Goal: Communication & Community: Answer question/provide support

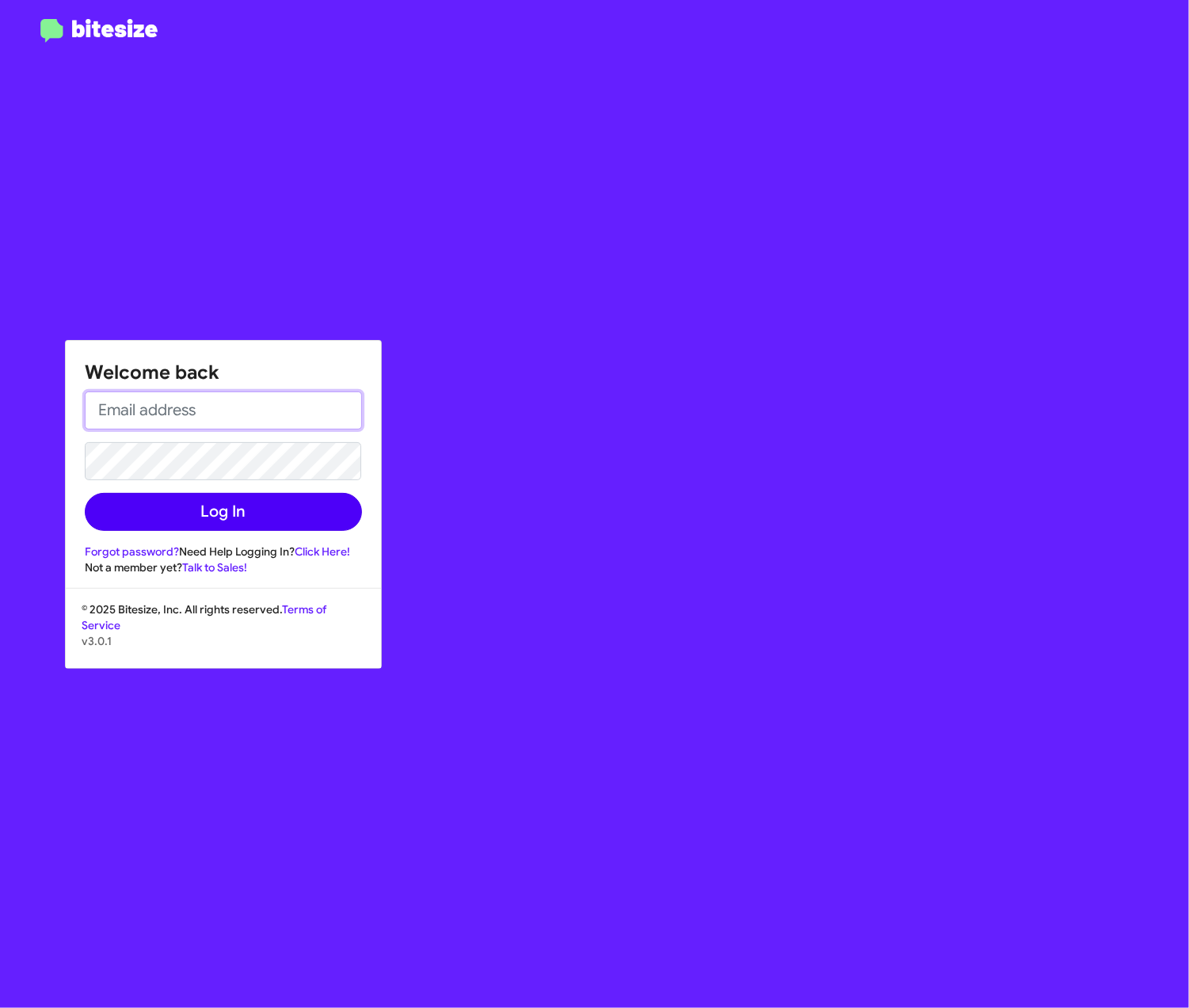
type input "[PERSON_NAME][EMAIL_ADDRESS][PERSON_NAME][PERSON_NAME][DOMAIN_NAME]"
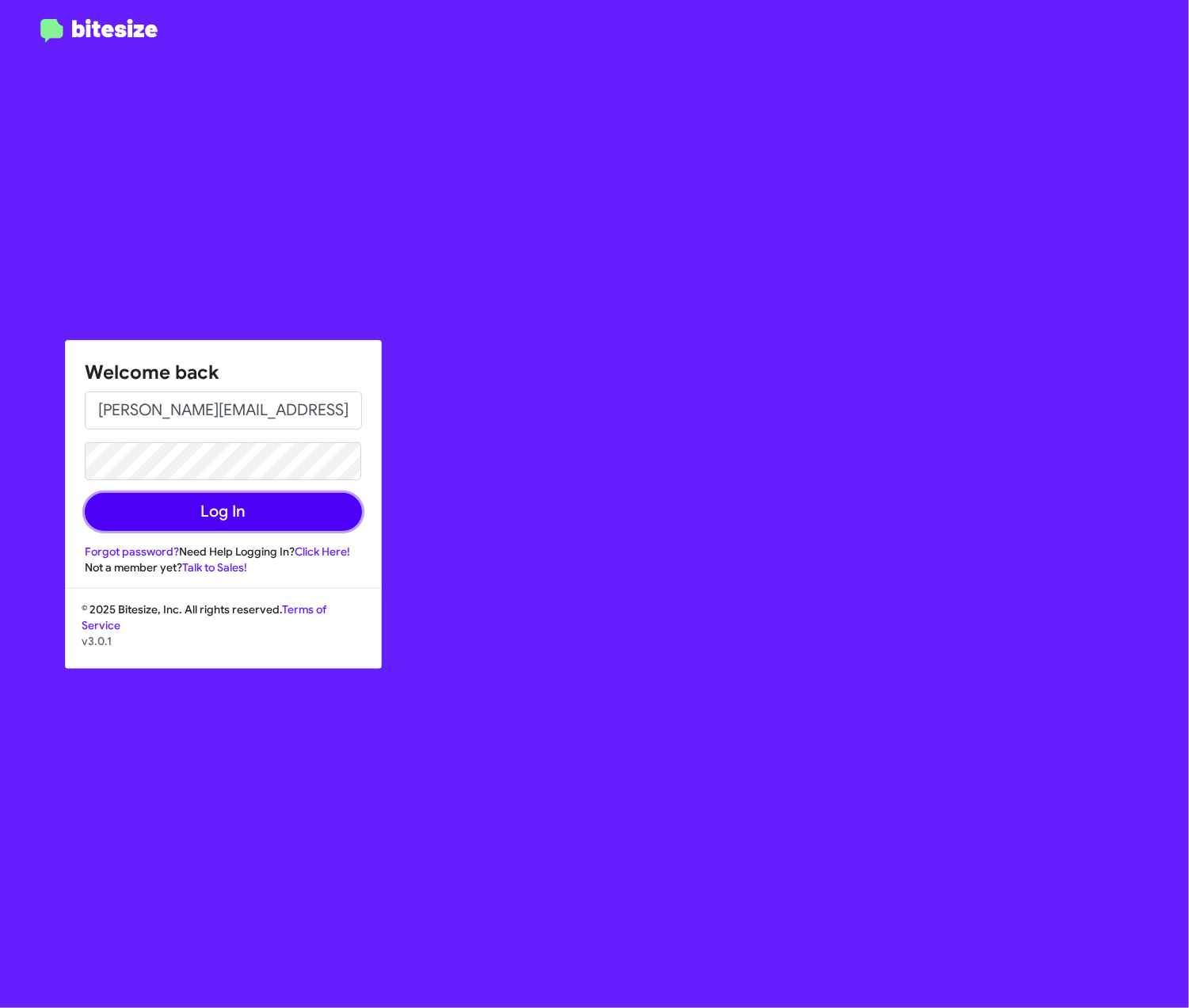
drag, startPoint x: 339, startPoint y: 523, endPoint x: 39, endPoint y: 466, distance: 305.4
click at [337, 528] on button "Log In" at bounding box center [223, 511] width 277 height 38
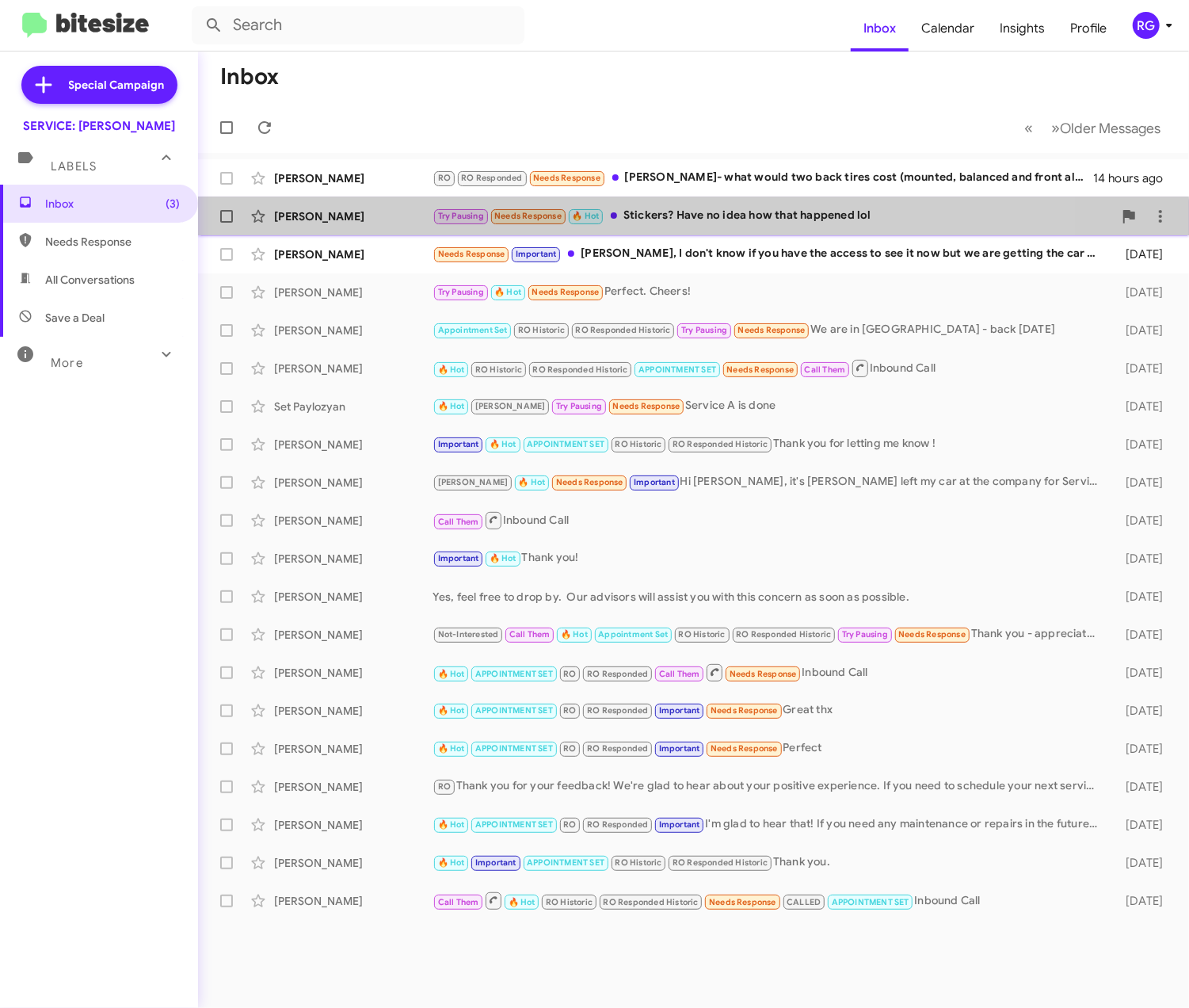
click at [428, 225] on div "[PERSON_NAME] Try Pausing Needs Response 🔥 Hot Stickers? Have no idea how that …" at bounding box center [693, 216] width 966 height 32
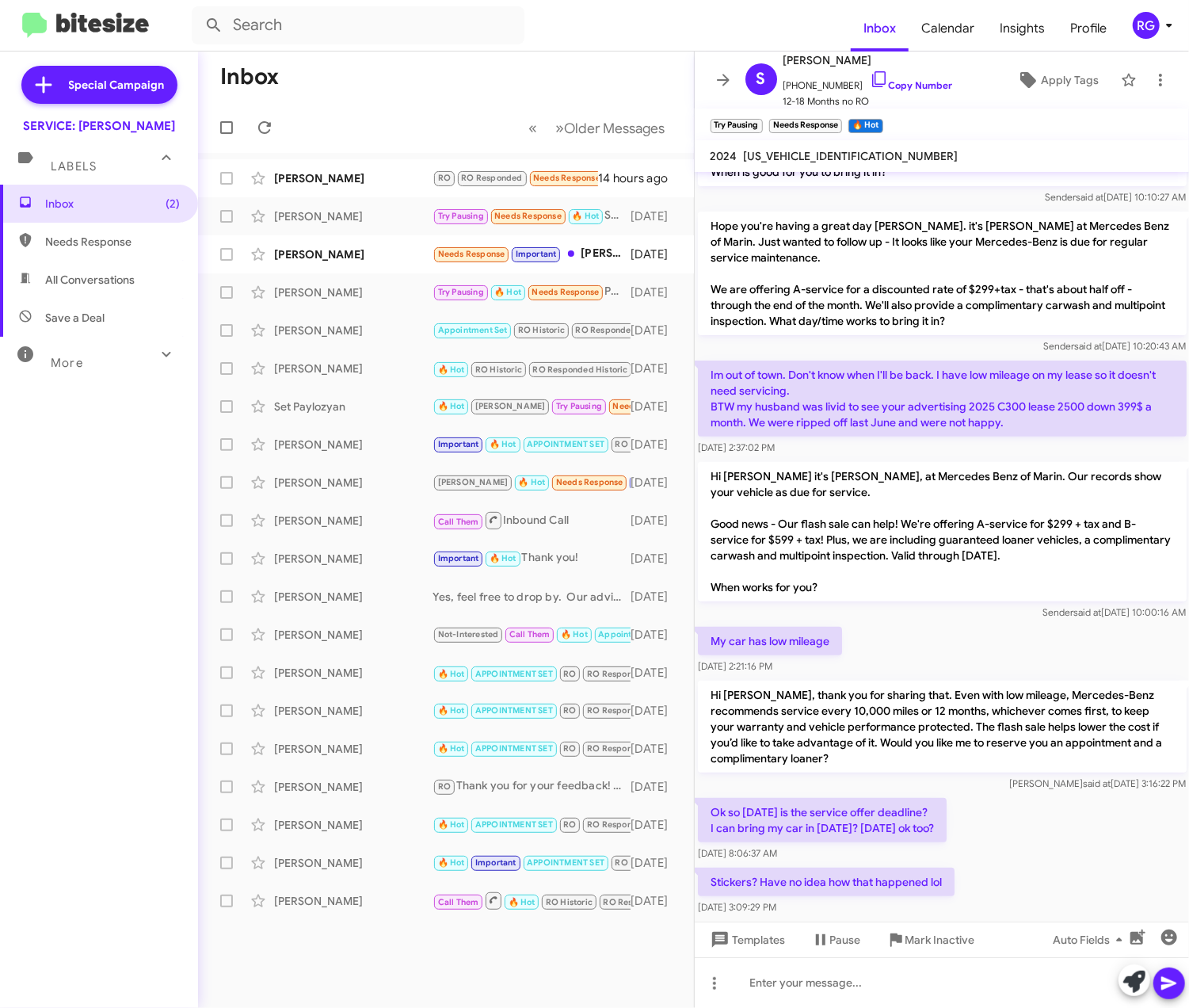
scroll to position [216, 0]
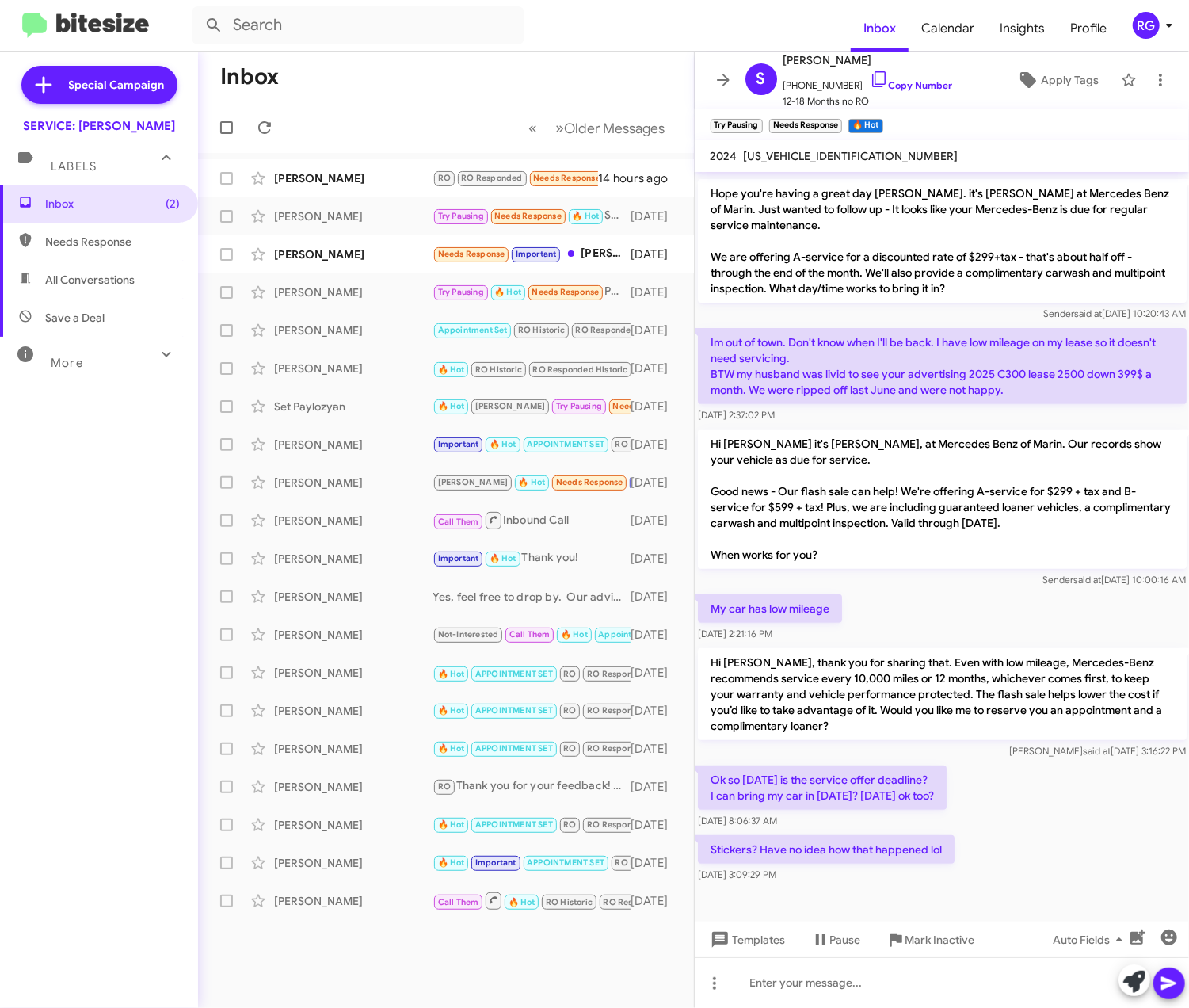
click at [809, 153] on span "[US_VEHICLE_IDENTIFICATION_NUMBER]" at bounding box center [851, 155] width 215 height 14
copy span "[US_VEHICLE_IDENTIFICATION_NUMBER]"
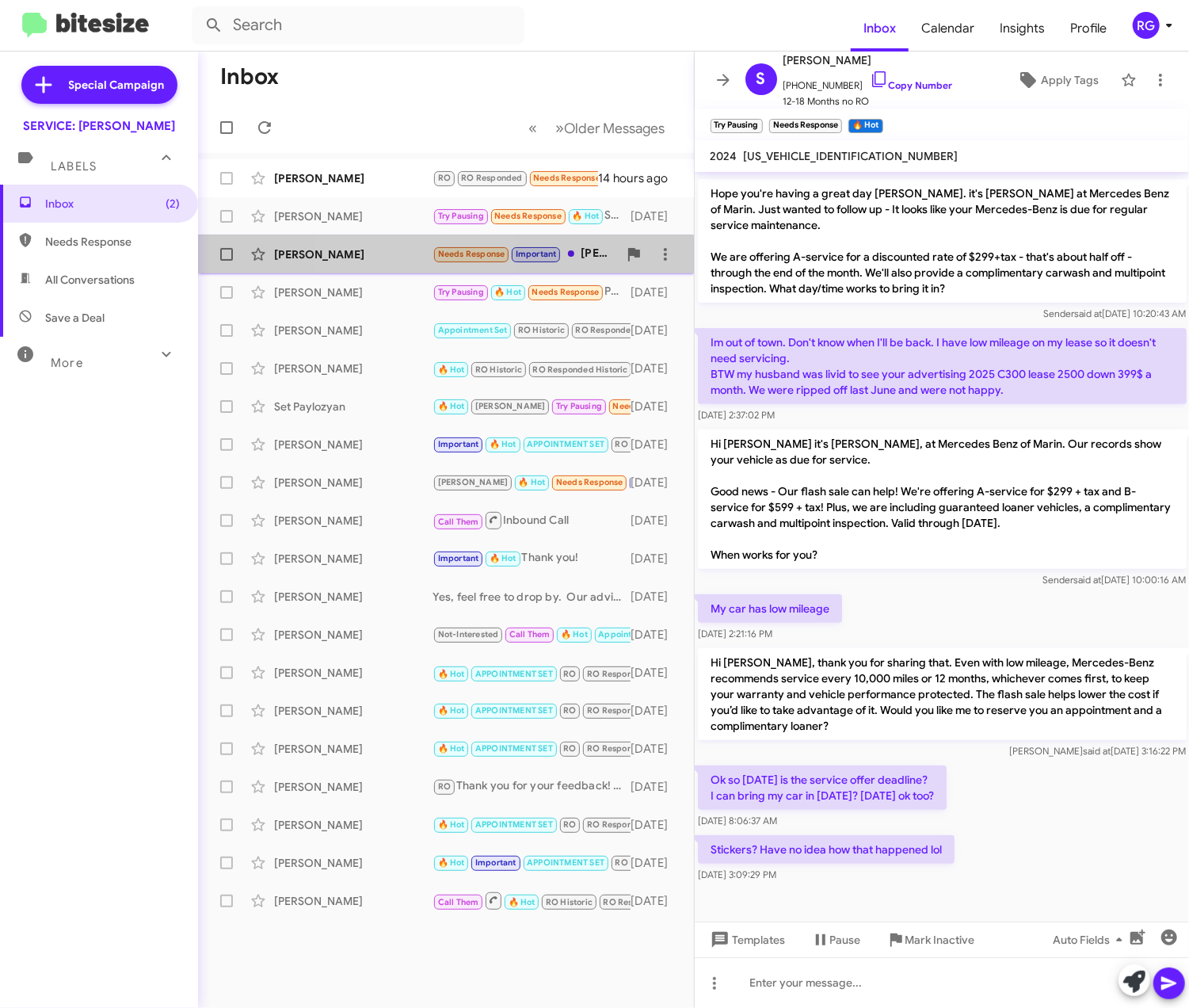
click at [404, 266] on div "[PERSON_NAME] Needs Response Important [PERSON_NAME], I don't know if you have …" at bounding box center [446, 254] width 470 height 32
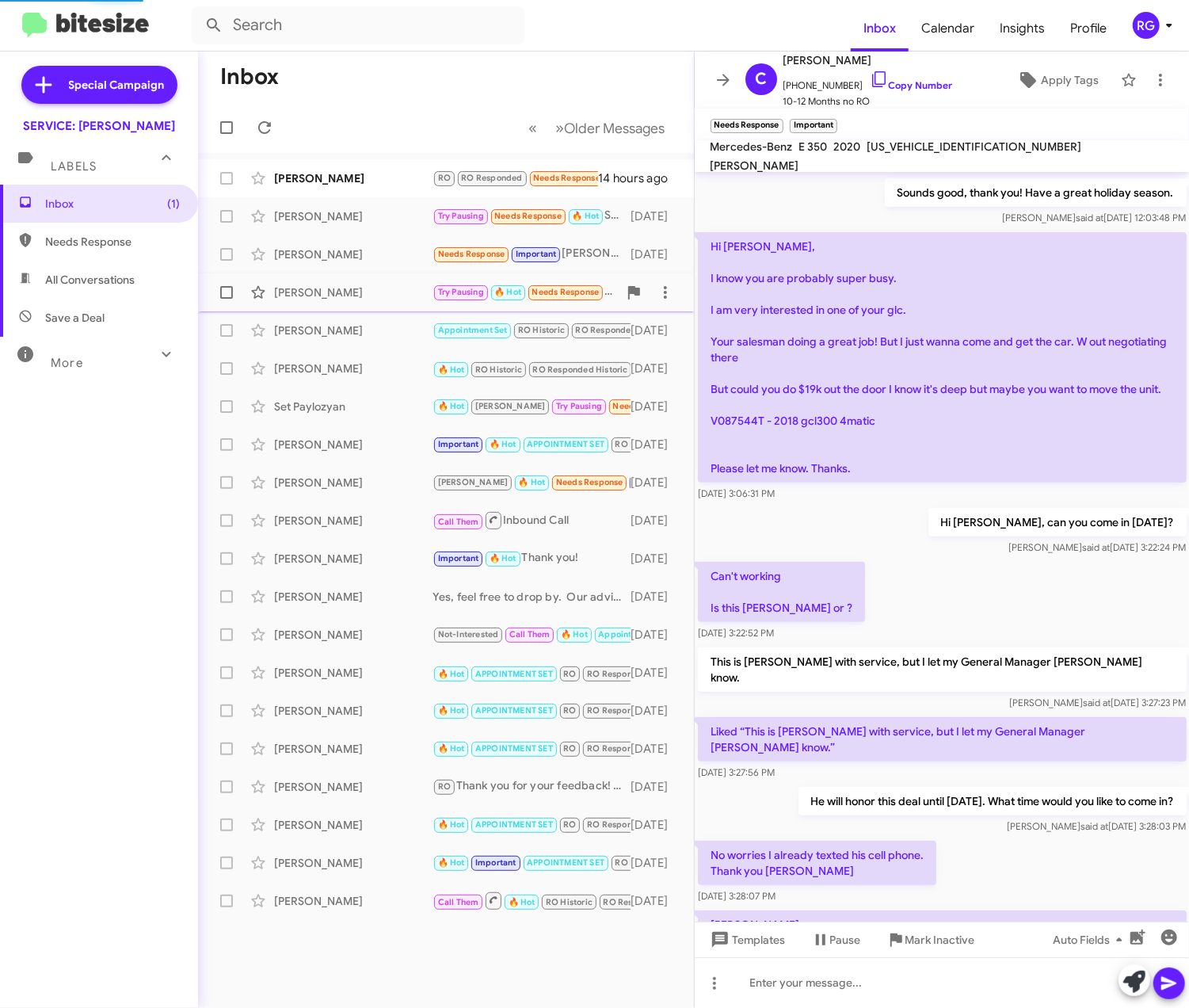
scroll to position [362, 0]
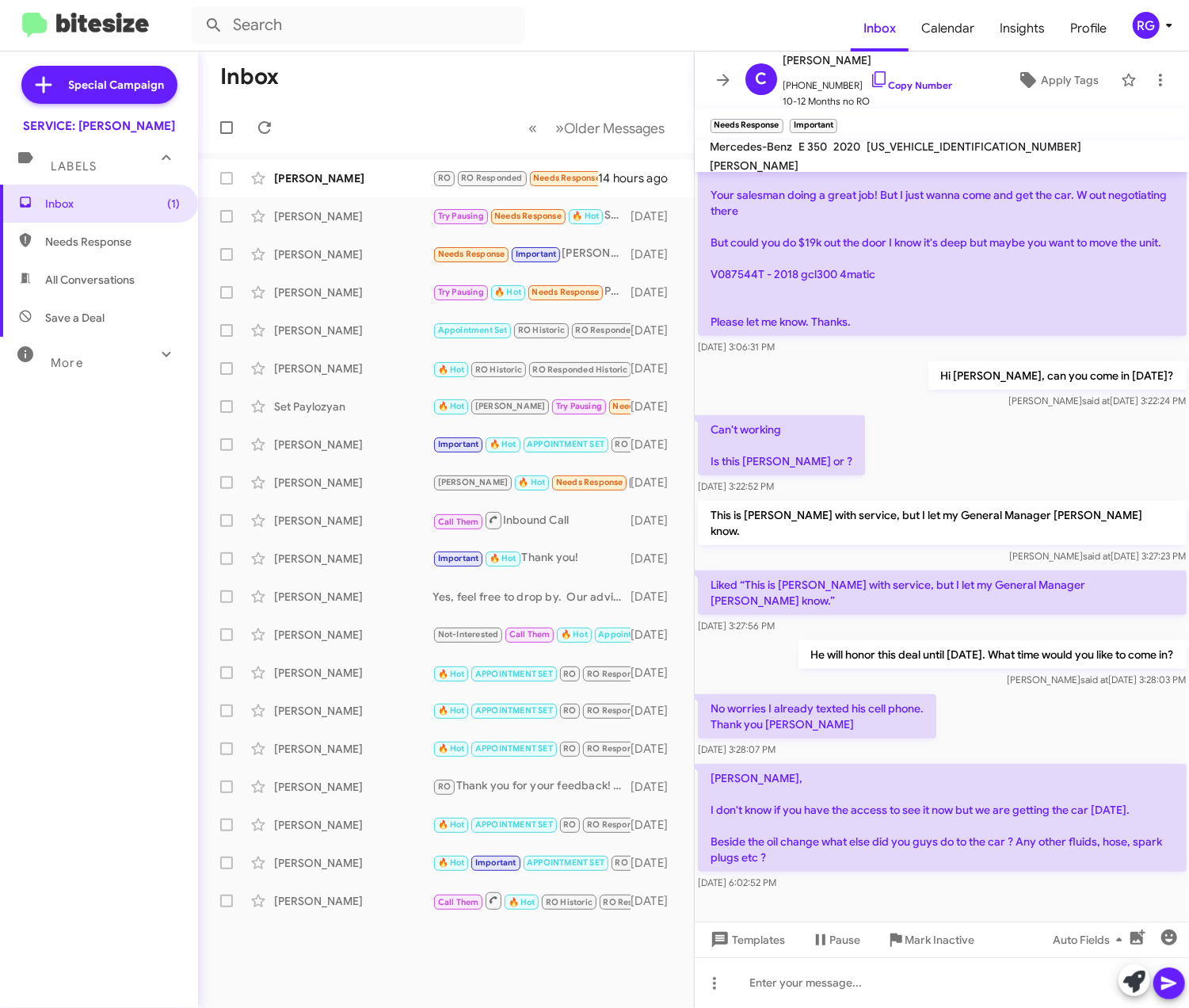
drag, startPoint x: 803, startPoint y: 887, endPoint x: 971, endPoint y: 848, distance: 172.5
drag, startPoint x: 971, startPoint y: 848, endPoint x: 853, endPoint y: 869, distance: 119.9
click at [853, 875] on div "[DATE] 6:02:52 PM" at bounding box center [942, 882] width 489 height 16
click at [771, 844] on p "[PERSON_NAME], I don't know if you have the access to see it now but we are get…" at bounding box center [942, 817] width 489 height 108
drag, startPoint x: 771, startPoint y: 844, endPoint x: 853, endPoint y: 847, distance: 82.1
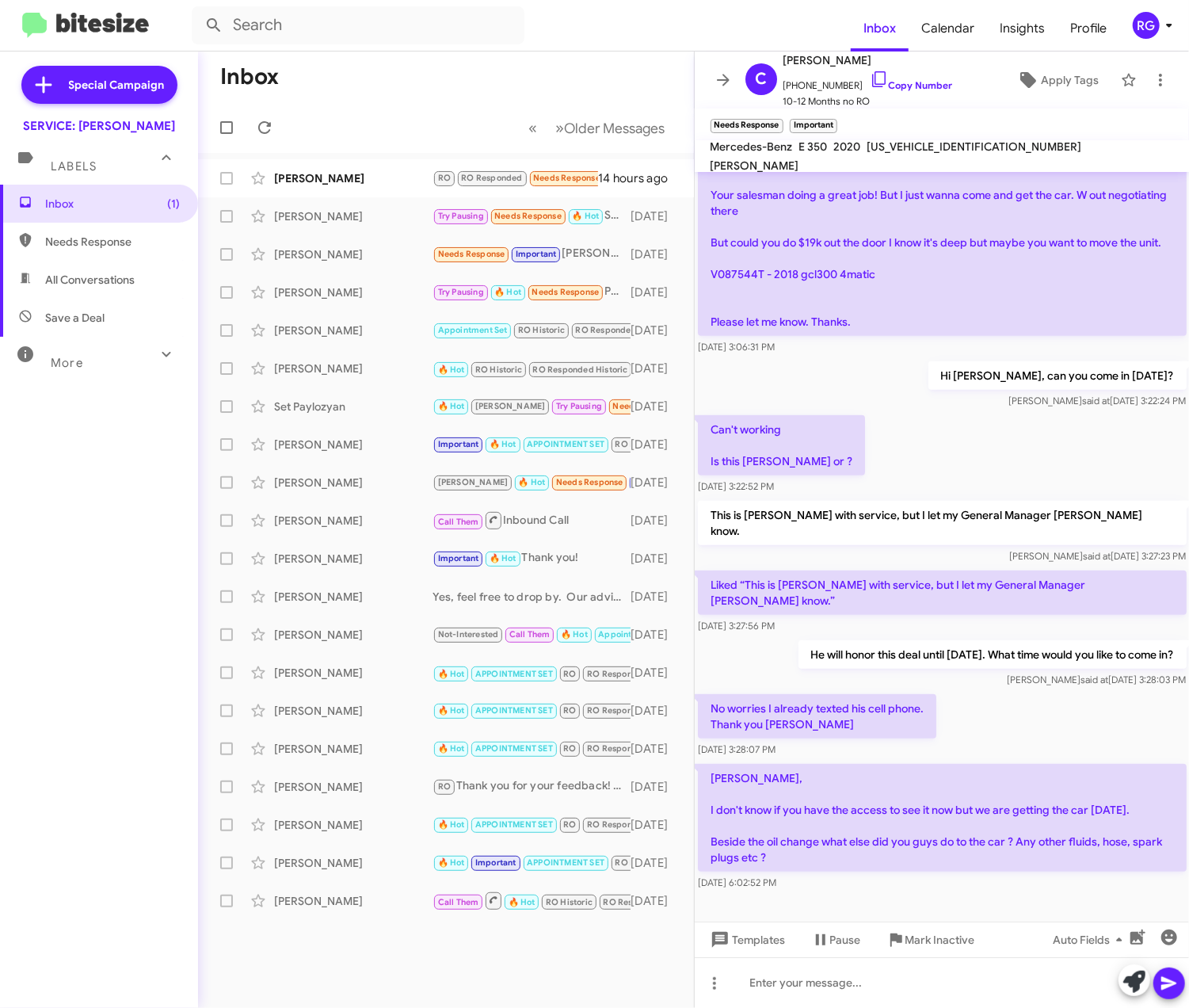
click at [853, 847] on p "[PERSON_NAME], I don't know if you have the access to see it now but we are get…" at bounding box center [942, 817] width 489 height 108
click at [921, 140] on mat-toolbar "Needs Response × Important ×" at bounding box center [941, 124] width 495 height 32
click at [922, 153] on span "[US_VEHICLE_IDENTIFICATION_NUMBER]" at bounding box center [975, 146] width 215 height 14
copy span "[US_VEHICLE_IDENTIFICATION_NUMBER]"
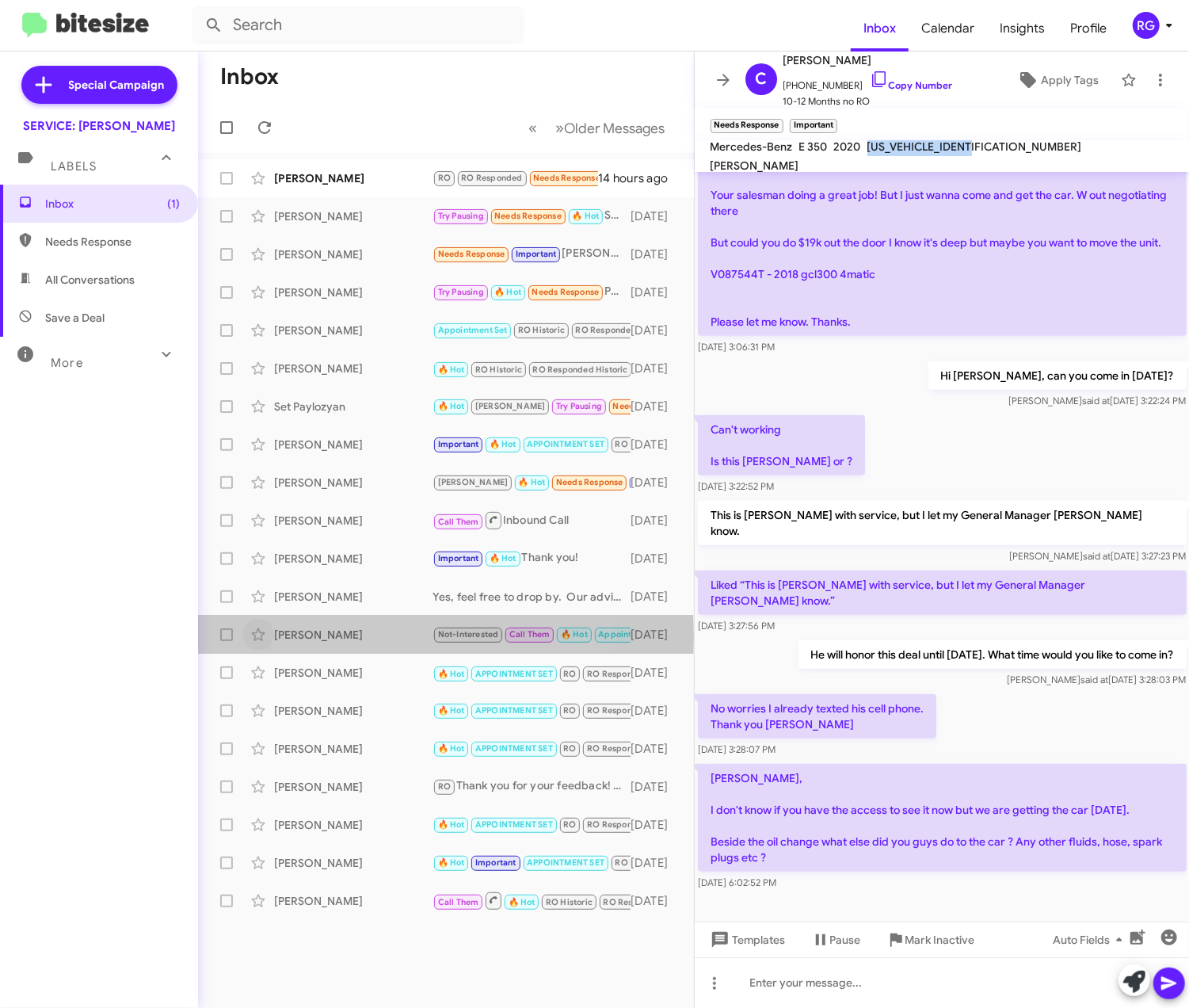
drag, startPoint x: 203, startPoint y: 625, endPoint x: -94, endPoint y: 574, distance: 301.3
click at [0, 574] on html "Inbox Calendar Insights Profile RG Special Campaign SERVICE: [PERSON_NAME] Labe…" at bounding box center [594, 504] width 1189 height 1008
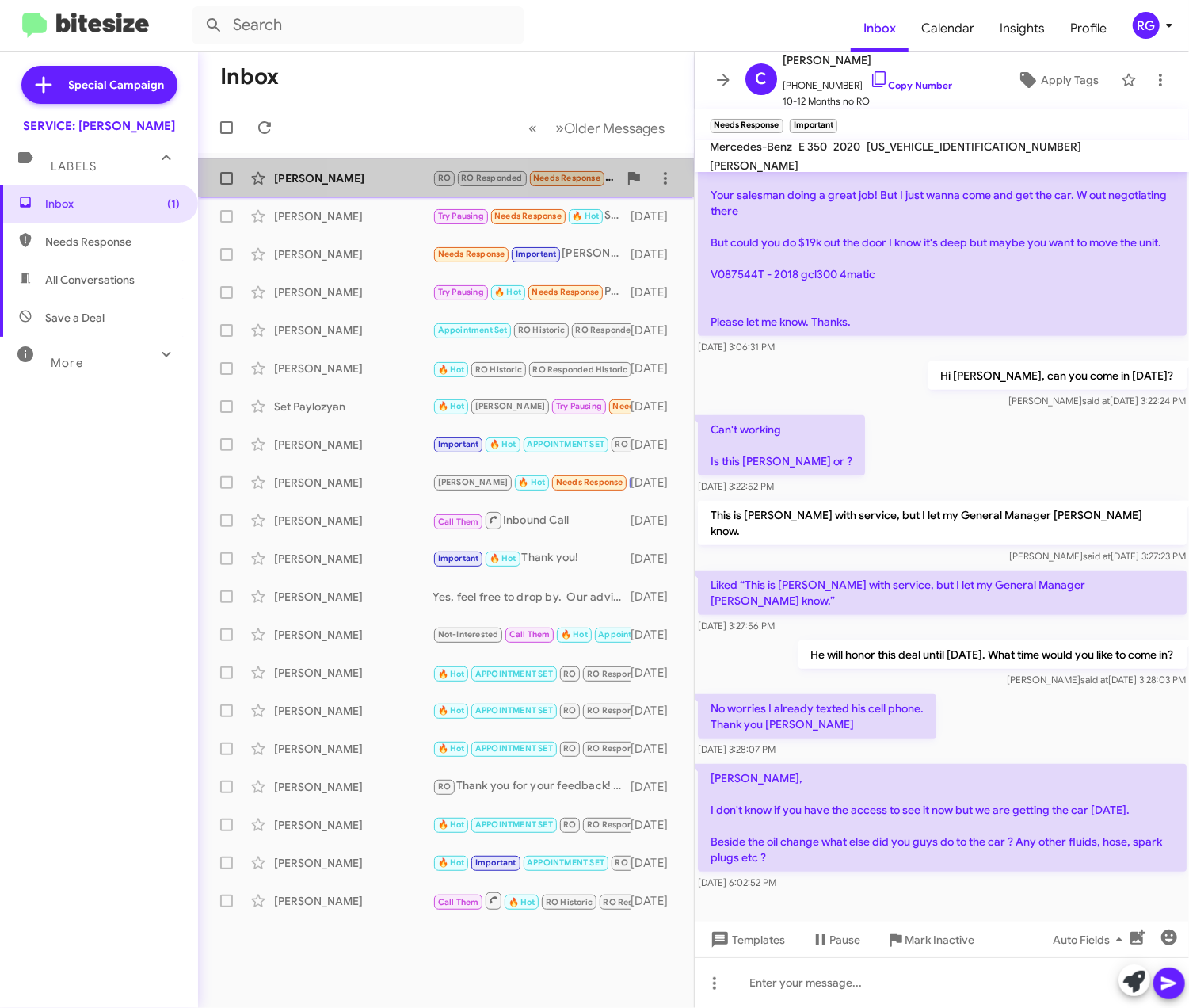
click at [410, 189] on div "[PERSON_NAME] RO RO Responded Needs Response [PERSON_NAME]- what would two back…" at bounding box center [446, 178] width 470 height 32
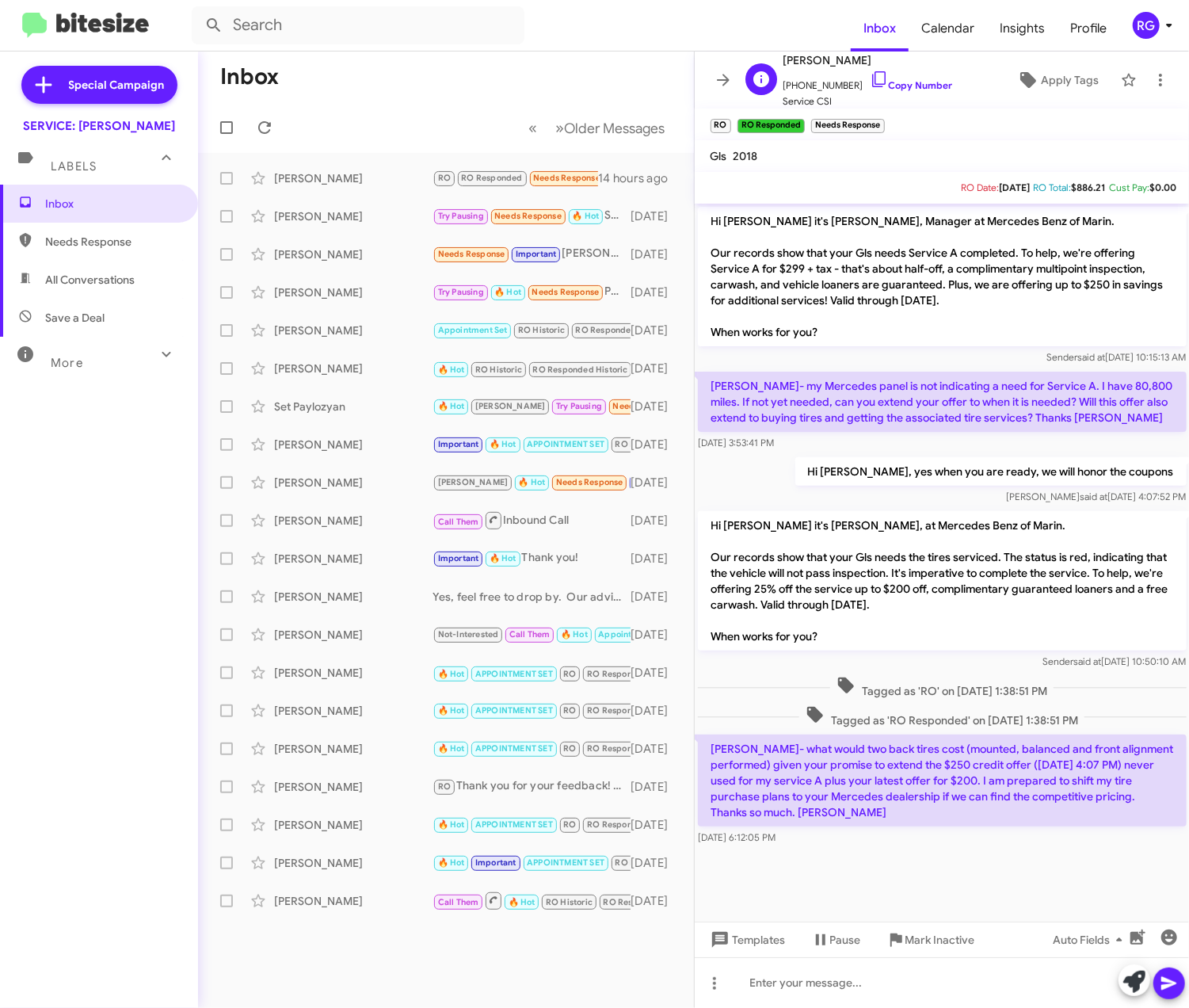
click at [894, 71] on span "[PHONE_NUMBER] Copy Number" at bounding box center [868, 81] width 170 height 24
click at [876, 73] on span "[PHONE_NUMBER] Copy Number" at bounding box center [868, 81] width 170 height 24
drag, startPoint x: 876, startPoint y: 73, endPoint x: 862, endPoint y: 80, distance: 15.7
click at [862, 80] on span "[PHONE_NUMBER] Copy Number" at bounding box center [868, 81] width 170 height 24
click at [889, 75] on span "[PHONE_NUMBER] Copy Number" at bounding box center [868, 81] width 170 height 24
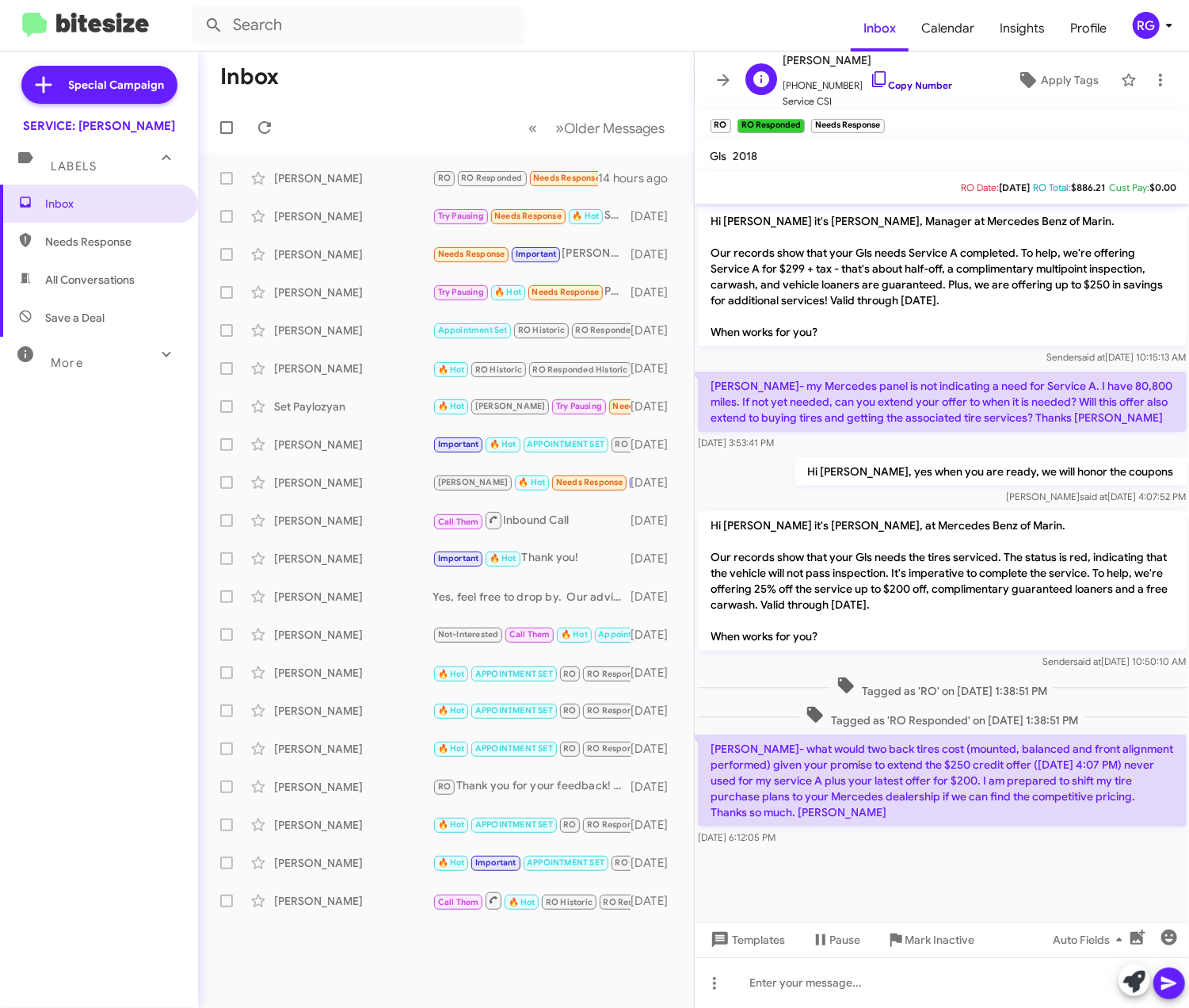
click at [885, 89] on link "Copy Number" at bounding box center [911, 85] width 83 height 11
click at [207, 514] on span "[PERSON_NAME] Call Them Inbound Call [DATE]" at bounding box center [446, 520] width 496 height 38
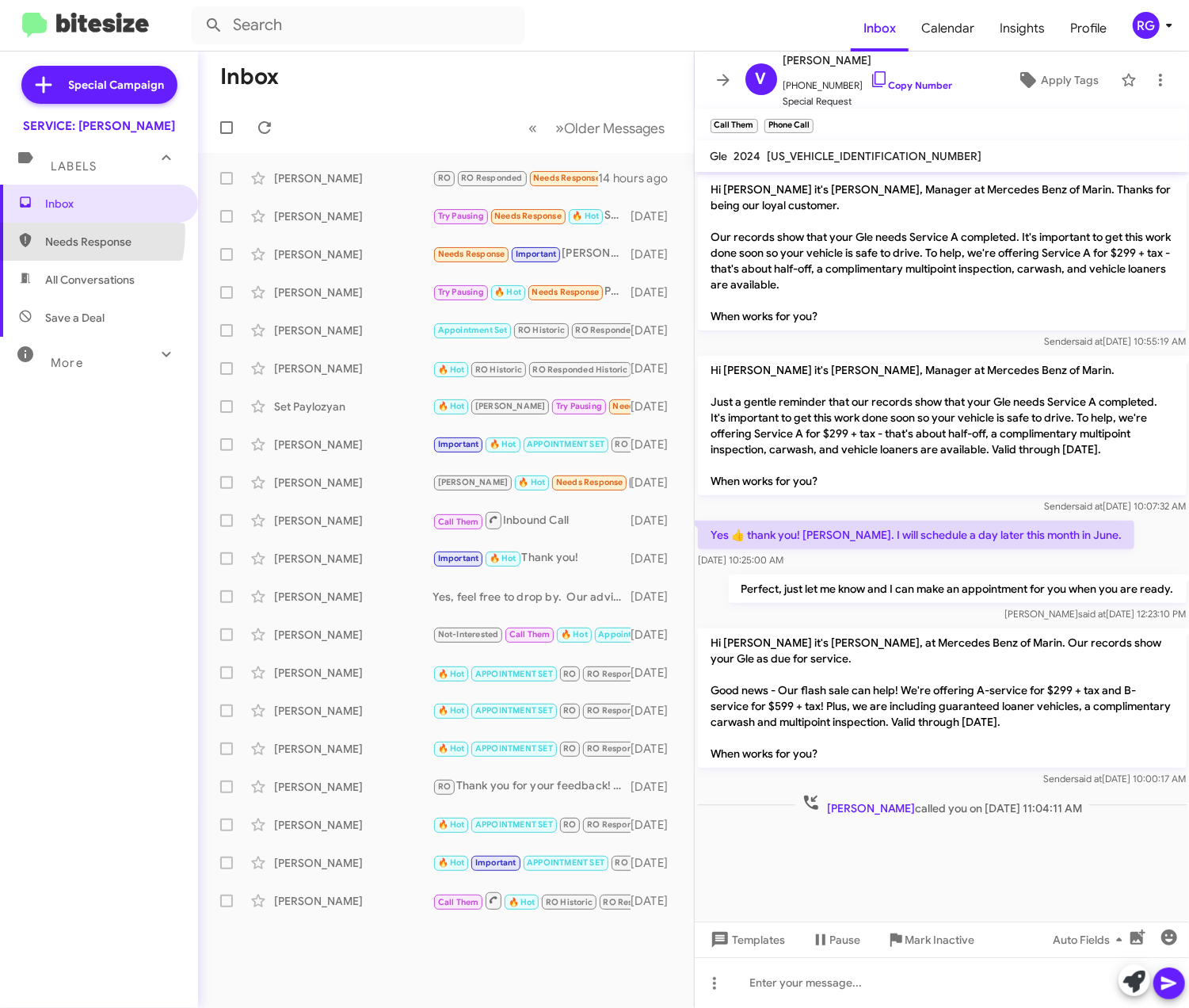
click at [52, 234] on span "Needs Response" at bounding box center [112, 241] width 135 height 16
type input "in:needs-response"
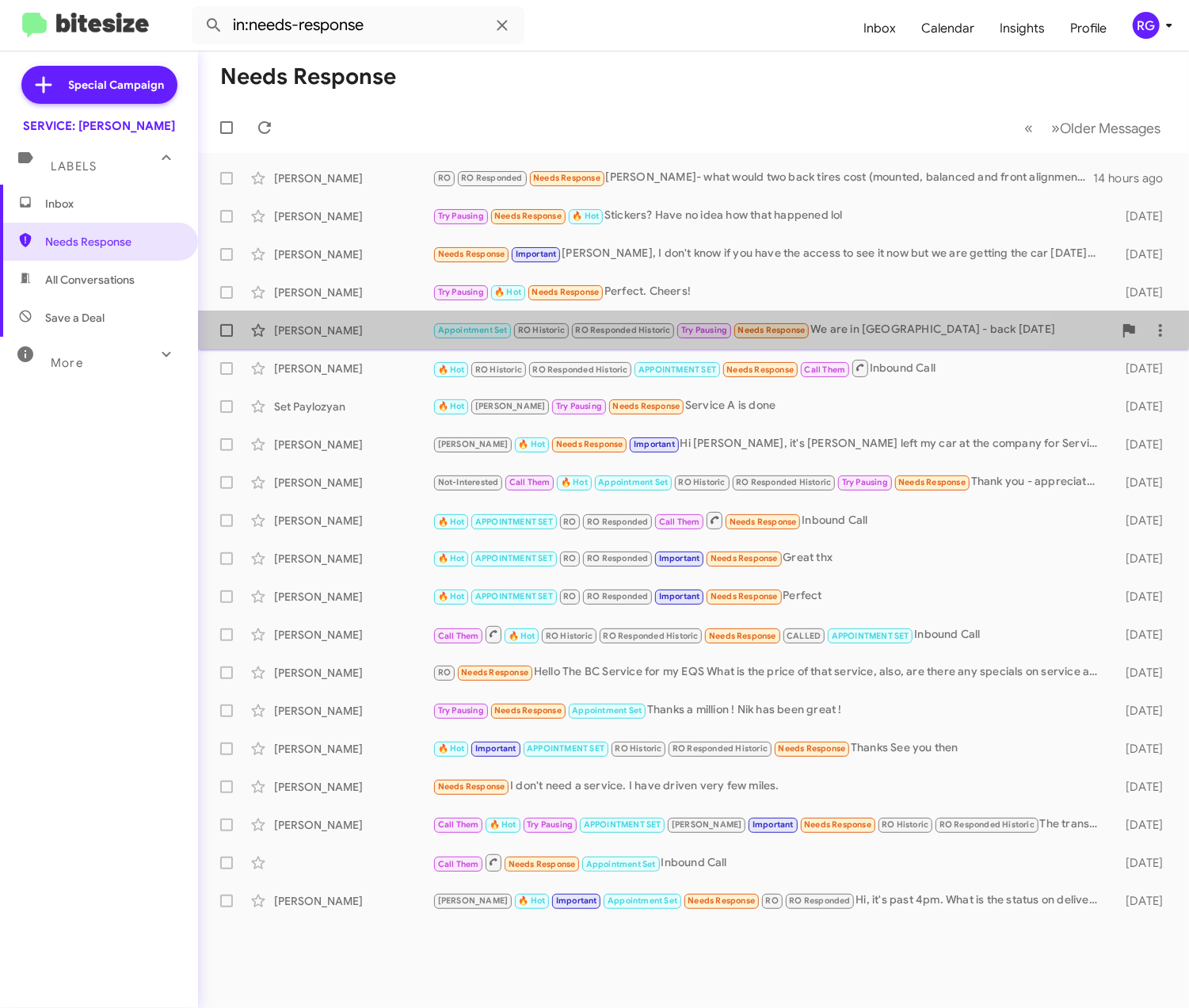
click at [416, 322] on div "[PERSON_NAME] Appointment Set RO Historic RO Responded Historic Try Pausing Nee…" at bounding box center [693, 330] width 966 height 32
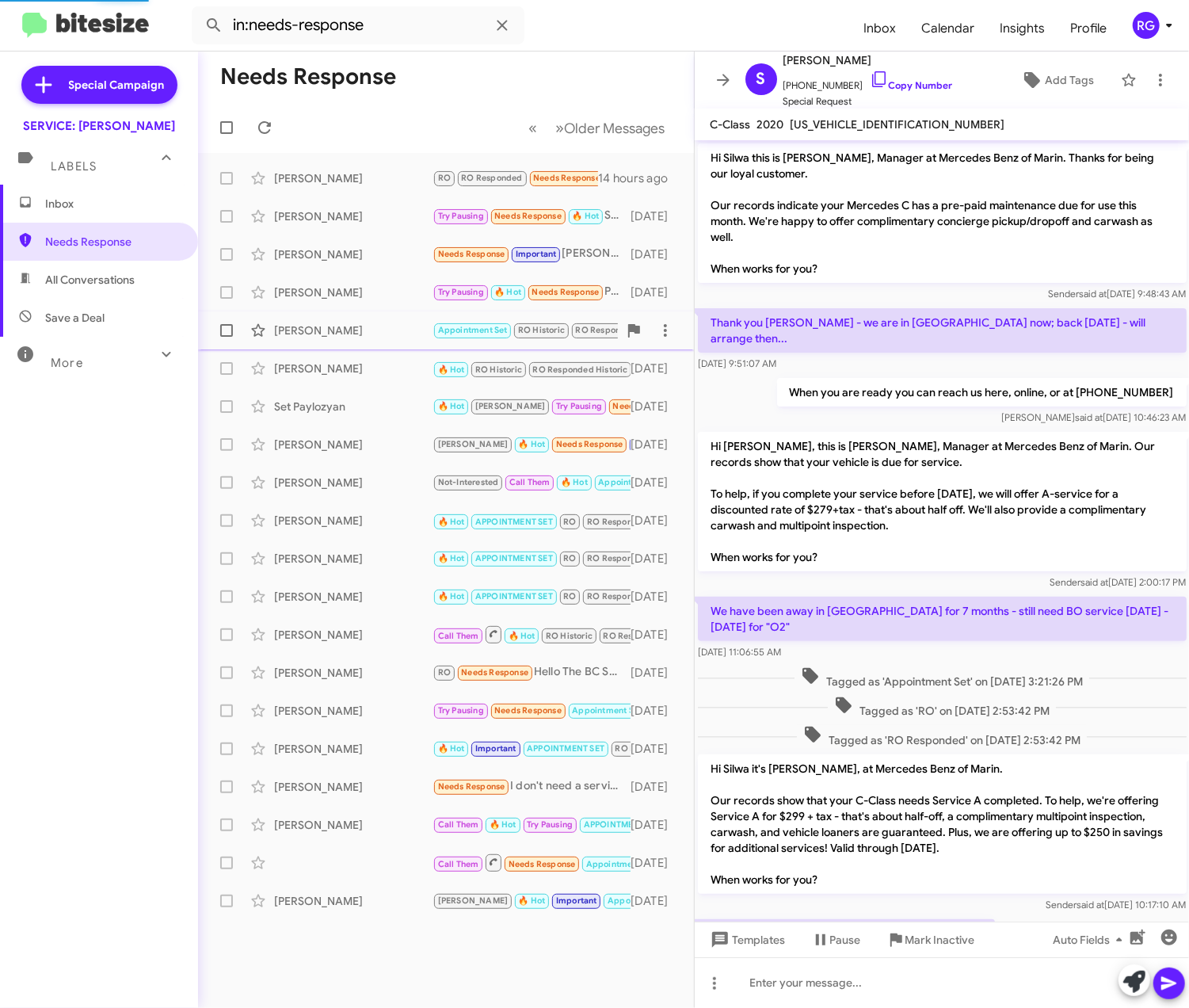
scroll to position [373, 0]
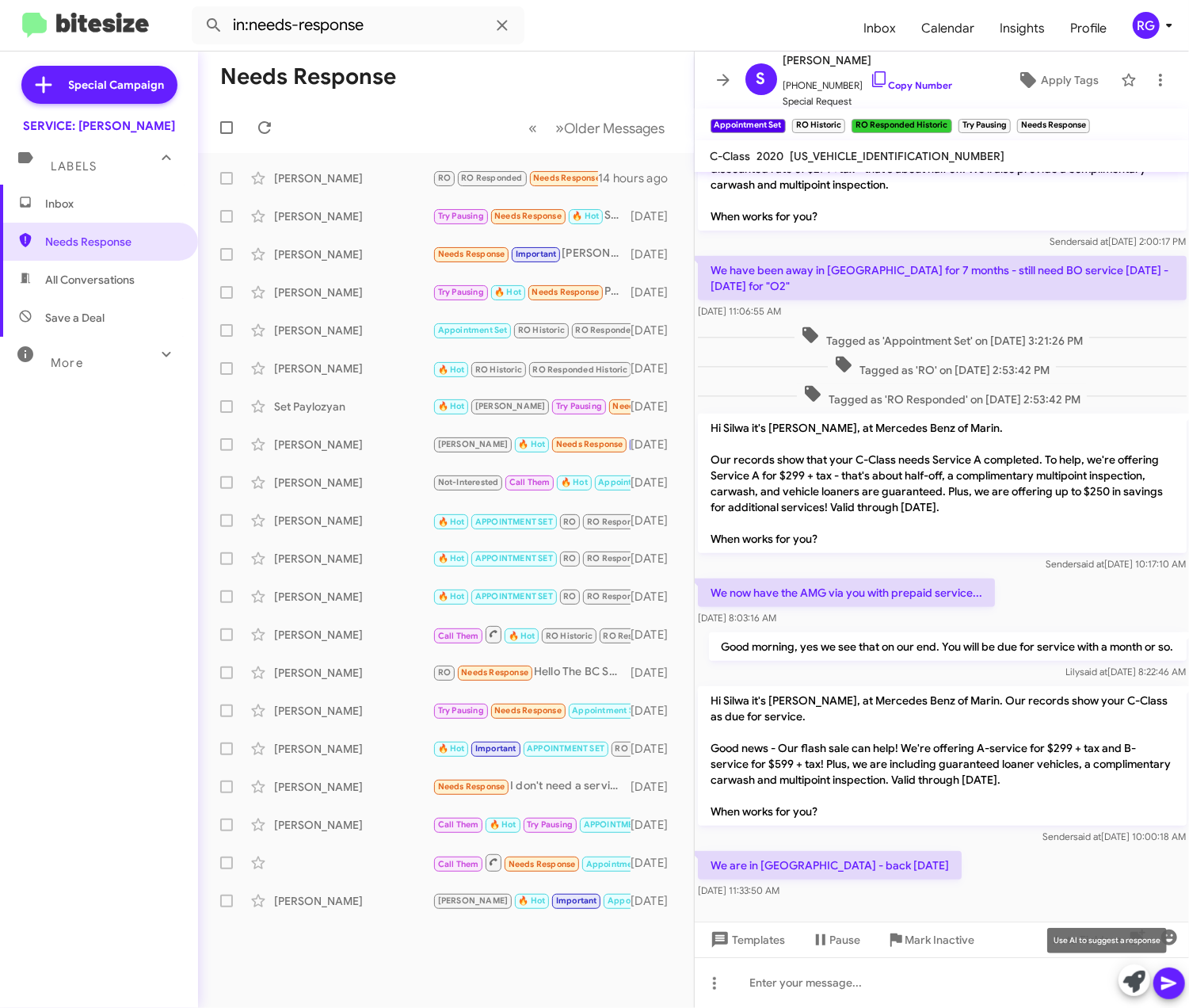
click at [1136, 984] on icon at bounding box center [1134, 981] width 22 height 22
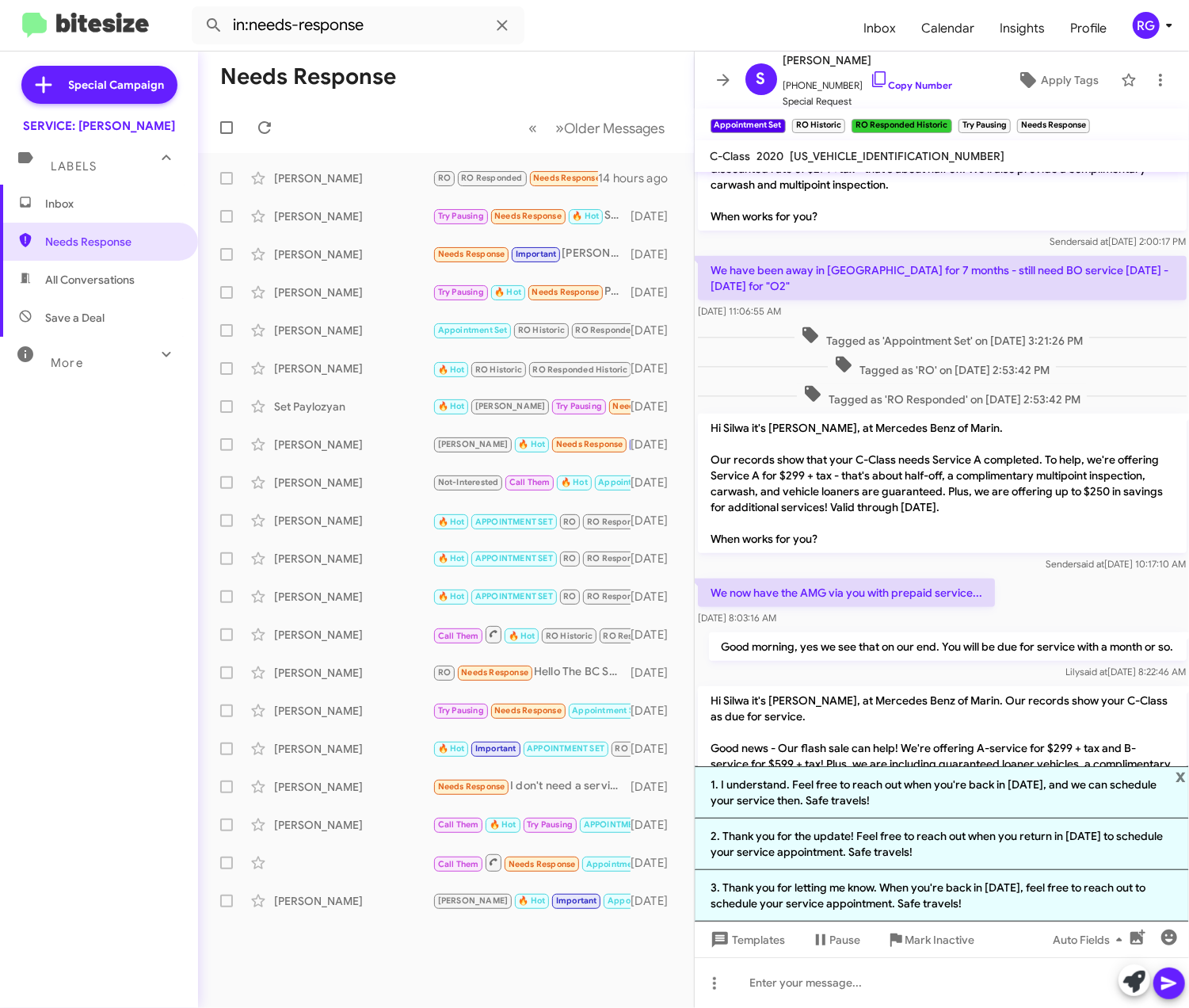
click at [1145, 497] on p "Hi Silwa it's [PERSON_NAME], at Mercedes Benz of Marin. Our records show that y…" at bounding box center [942, 483] width 489 height 140
drag, startPoint x: 1125, startPoint y: 505, endPoint x: 1119, endPoint y: 583, distance: 78.2
click at [1125, 511] on p "Hi Silwa it's [PERSON_NAME], at Mercedes Benz of Marin. Our records show that y…" at bounding box center [942, 483] width 489 height 140
click at [1178, 775] on span "x" at bounding box center [1180, 775] width 11 height 19
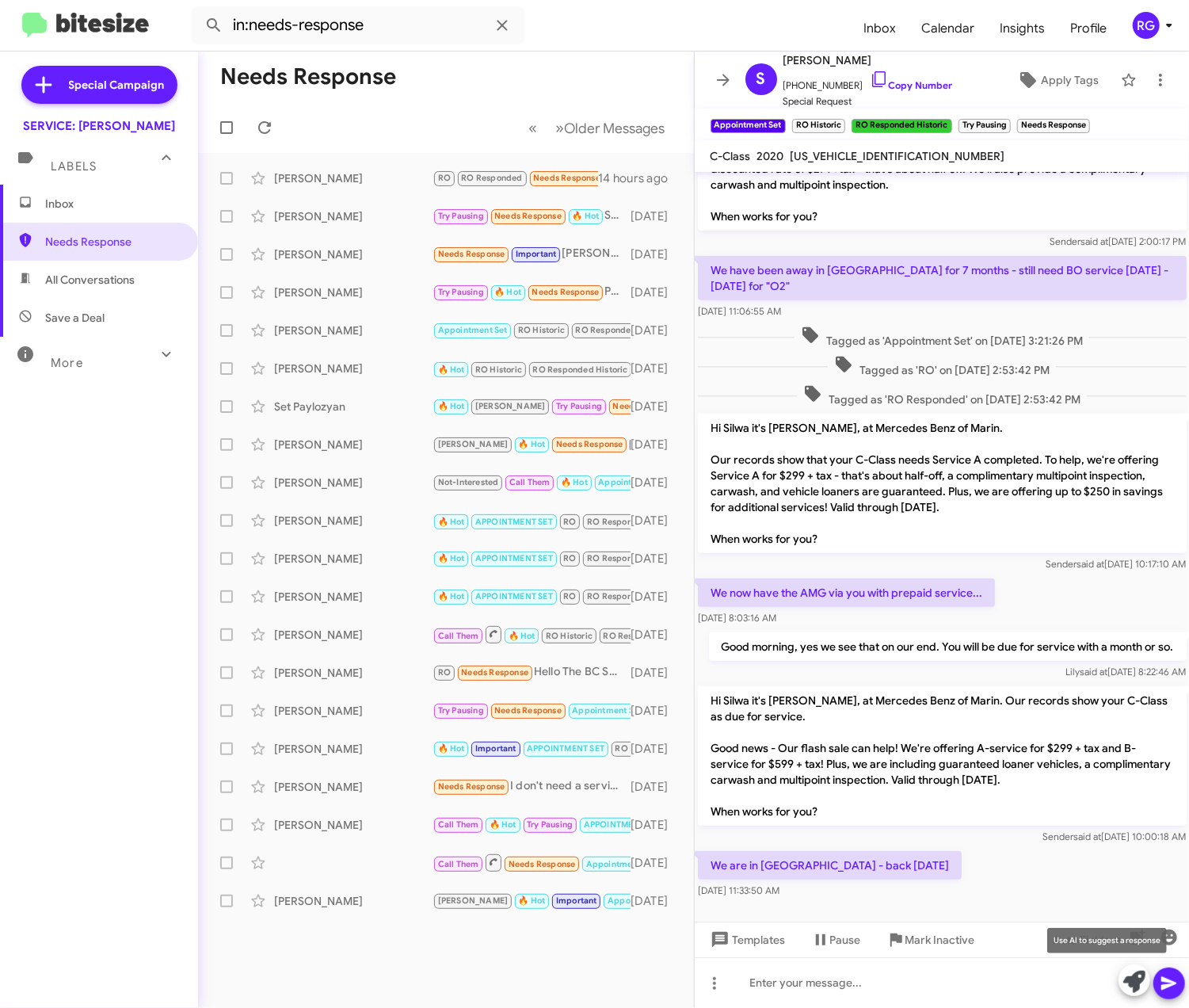
click at [1127, 983] on icon at bounding box center [1134, 981] width 22 height 22
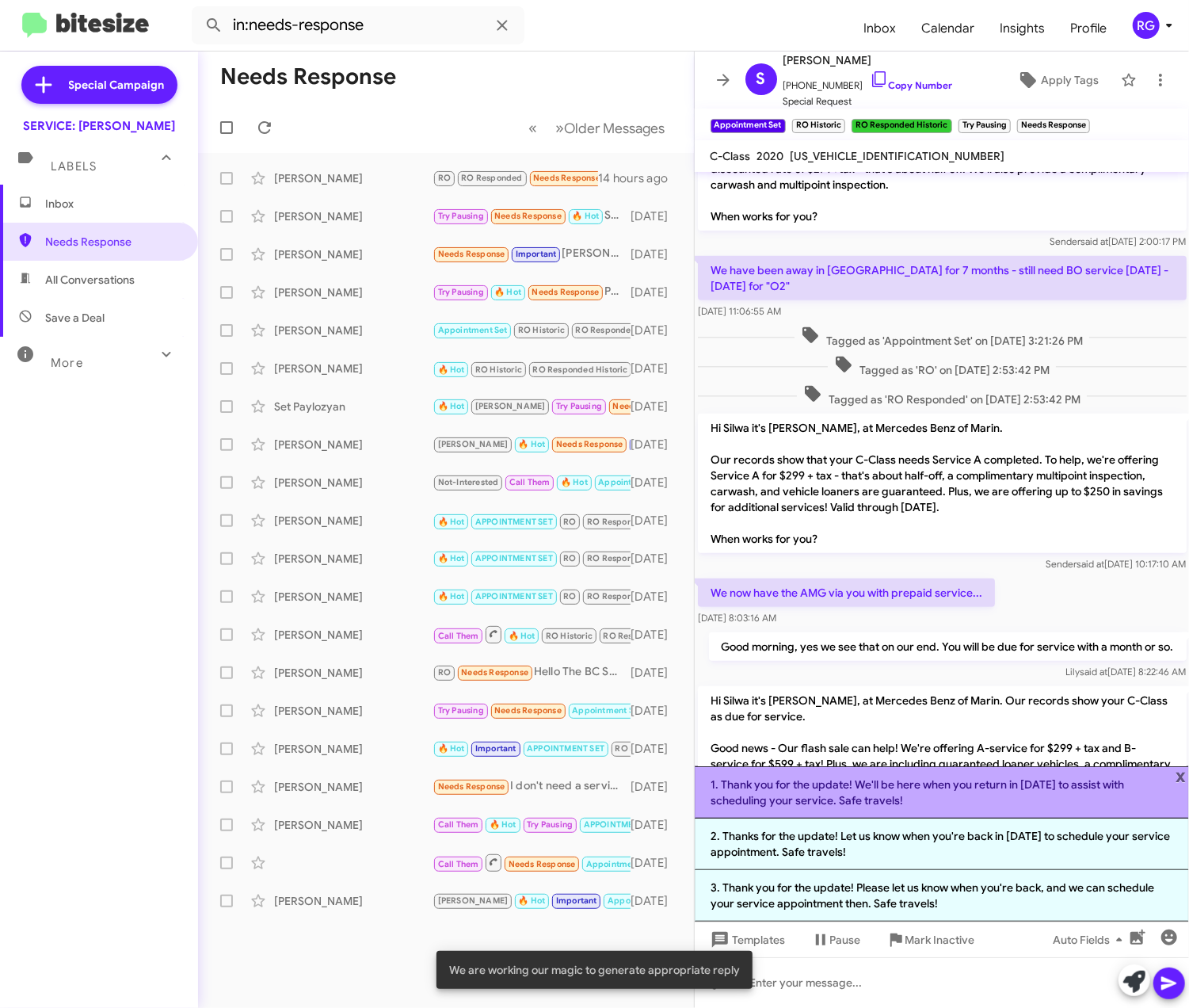
click at [1173, 774] on li "1. Thank you for the update! We'll be here when you return in [DATE] to assist …" at bounding box center [941, 792] width 495 height 53
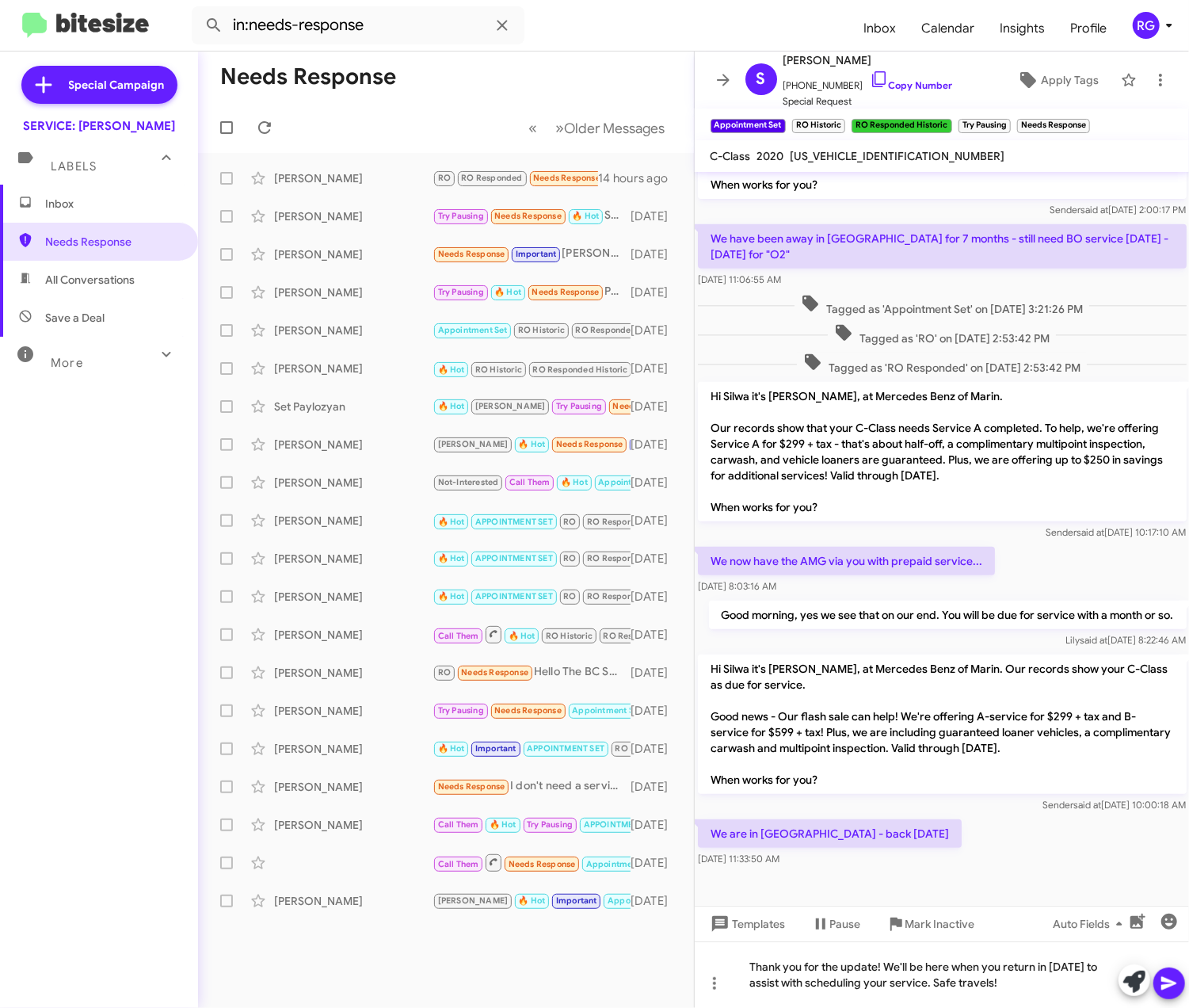
scroll to position [421, 0]
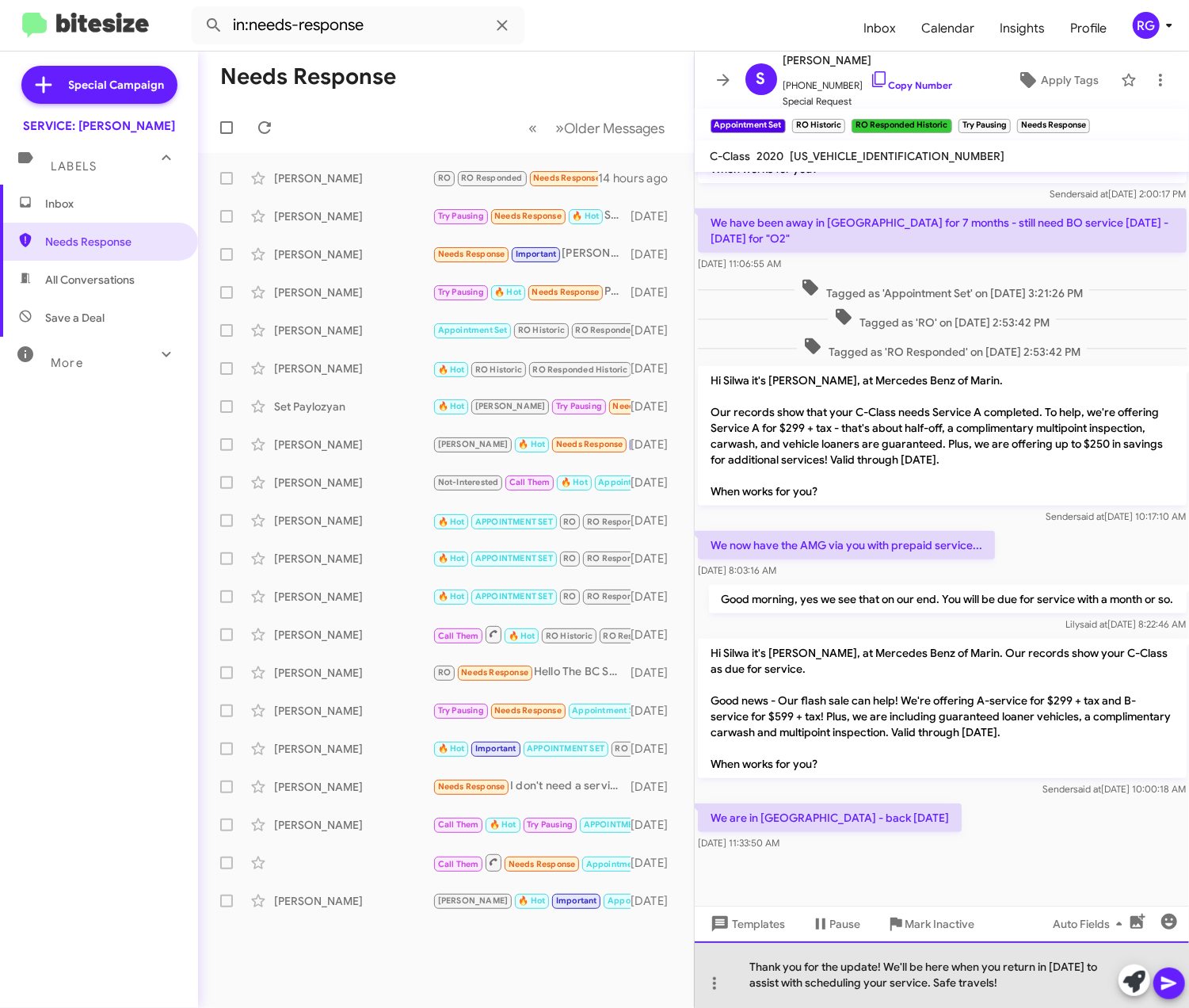
drag, startPoint x: 1018, startPoint y: 987, endPoint x: 870, endPoint y: 983, distance: 148.1
click at [870, 983] on div "Thank you for the update! We'll be here when you return in [DATE] to assist wit…" at bounding box center [941, 974] width 495 height 66
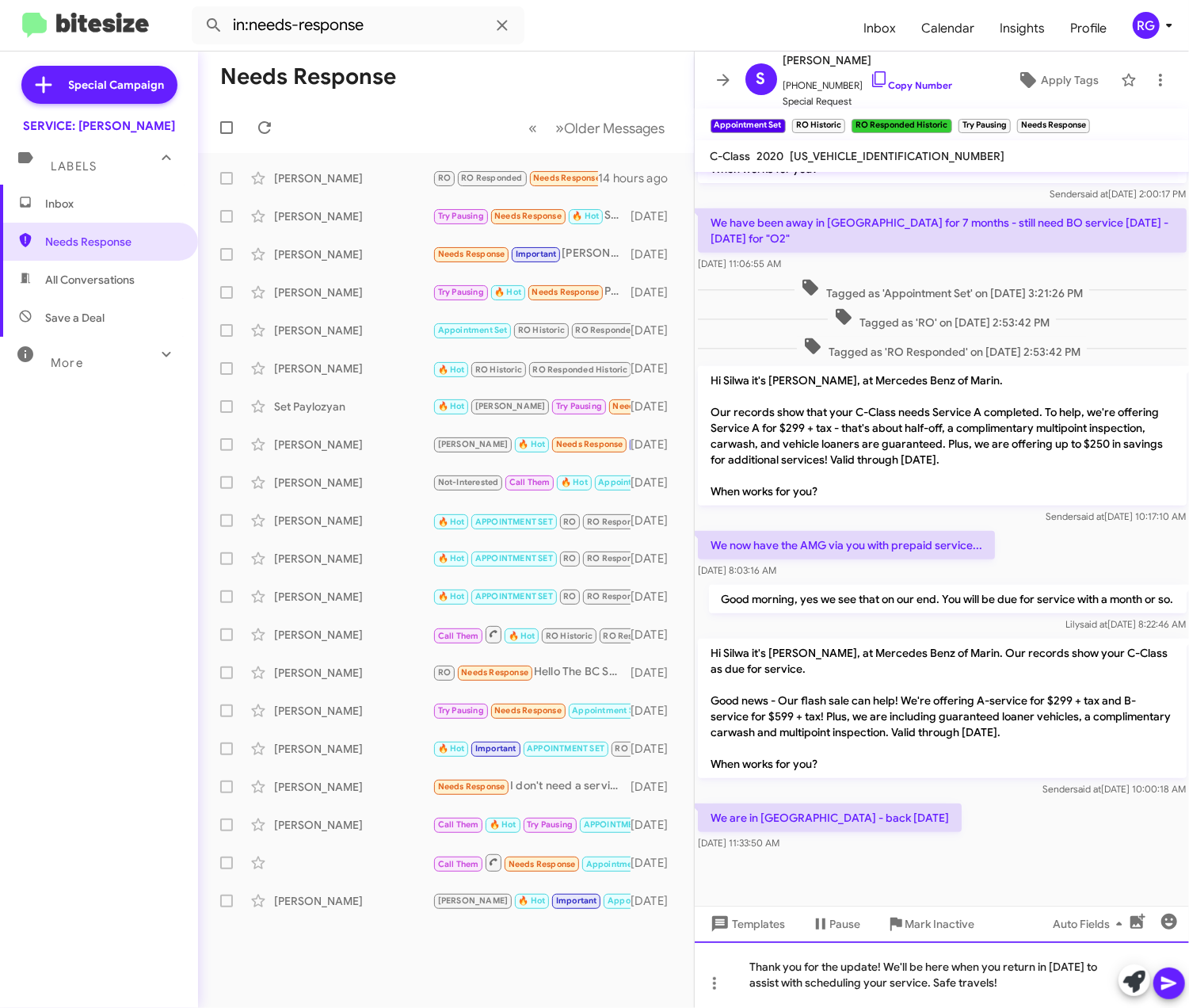
drag, startPoint x: 1084, startPoint y: 984, endPoint x: 581, endPoint y: 929, distance: 506.0
click at [593, 935] on div "Needs Response « Previous » Next Older Messages [PERSON_NAME] RO RO Responded N…" at bounding box center [693, 529] width 990 height 956
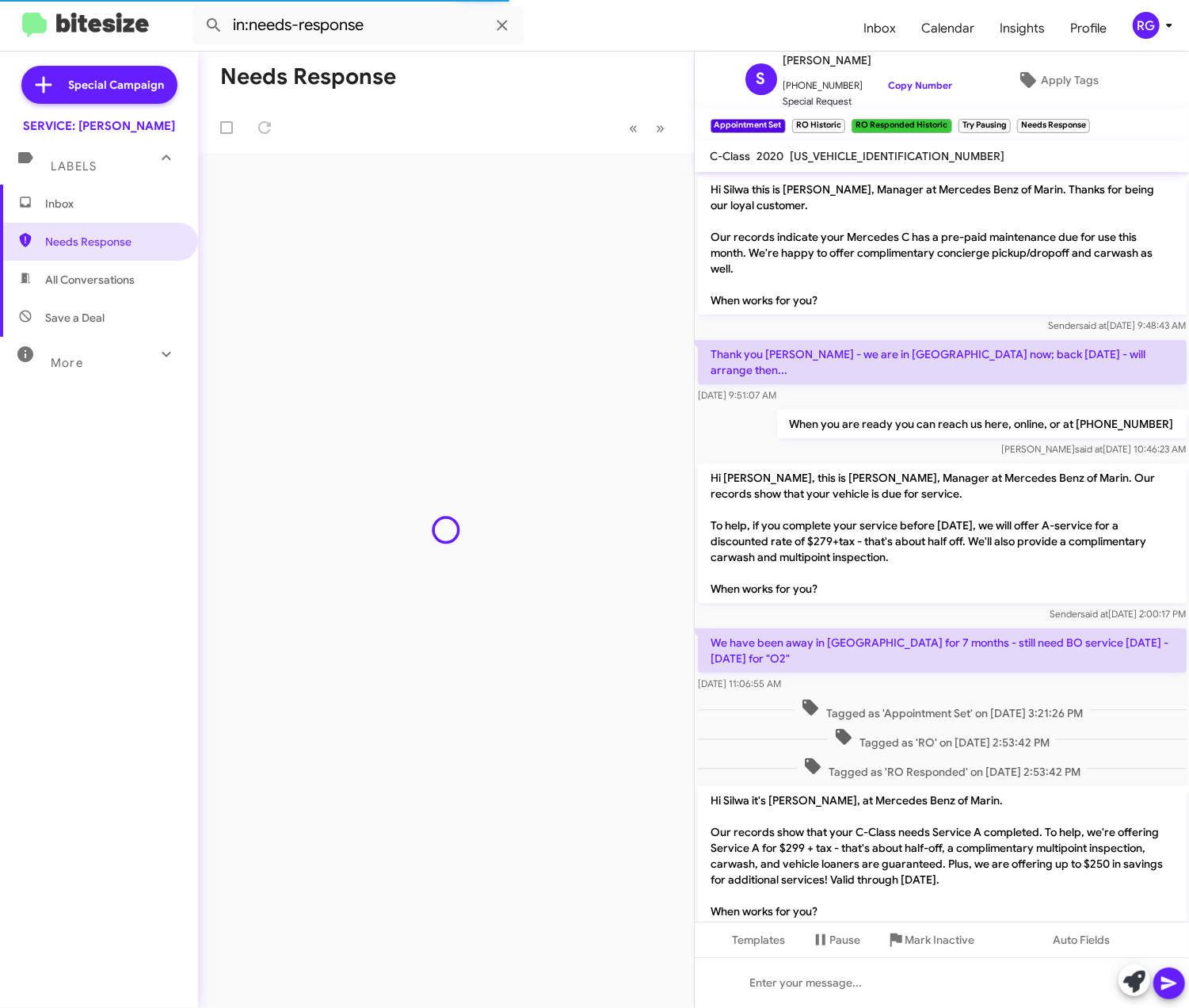
scroll to position [404, 0]
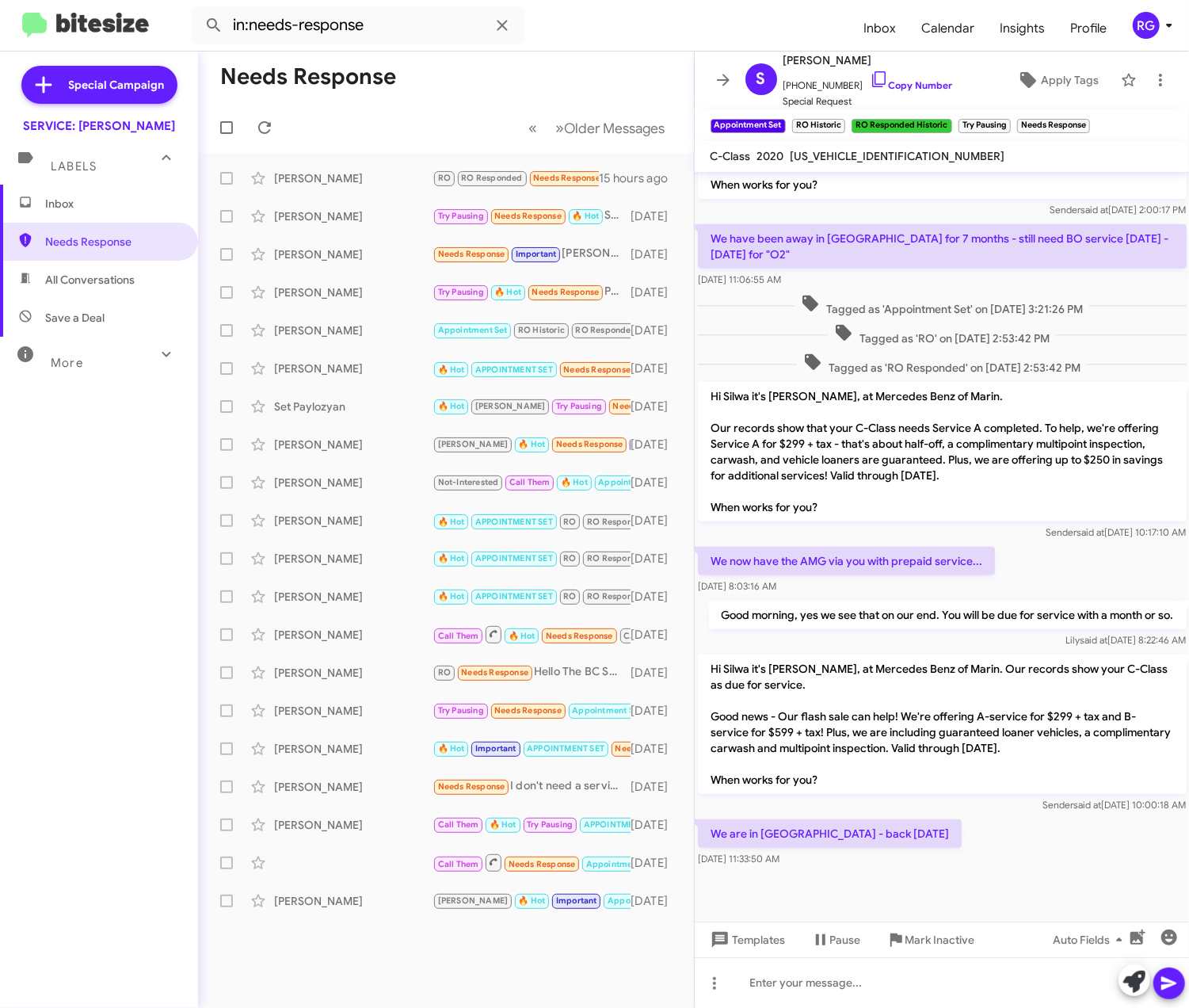
click at [27, 192] on span "Inbox" at bounding box center [98, 204] width 198 height 38
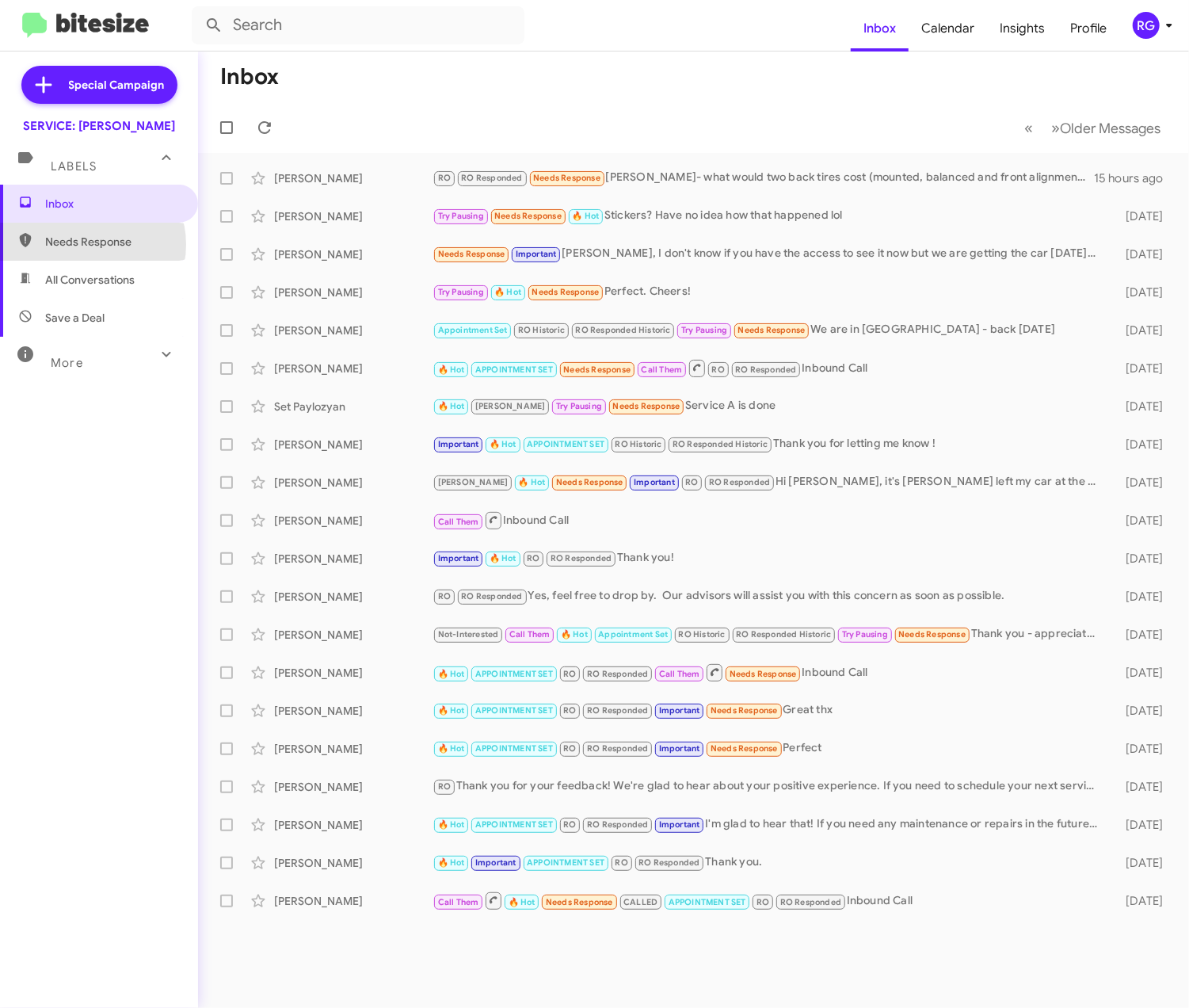
click at [92, 245] on span "Needs Response" at bounding box center [112, 241] width 135 height 16
type input "in:needs-response"
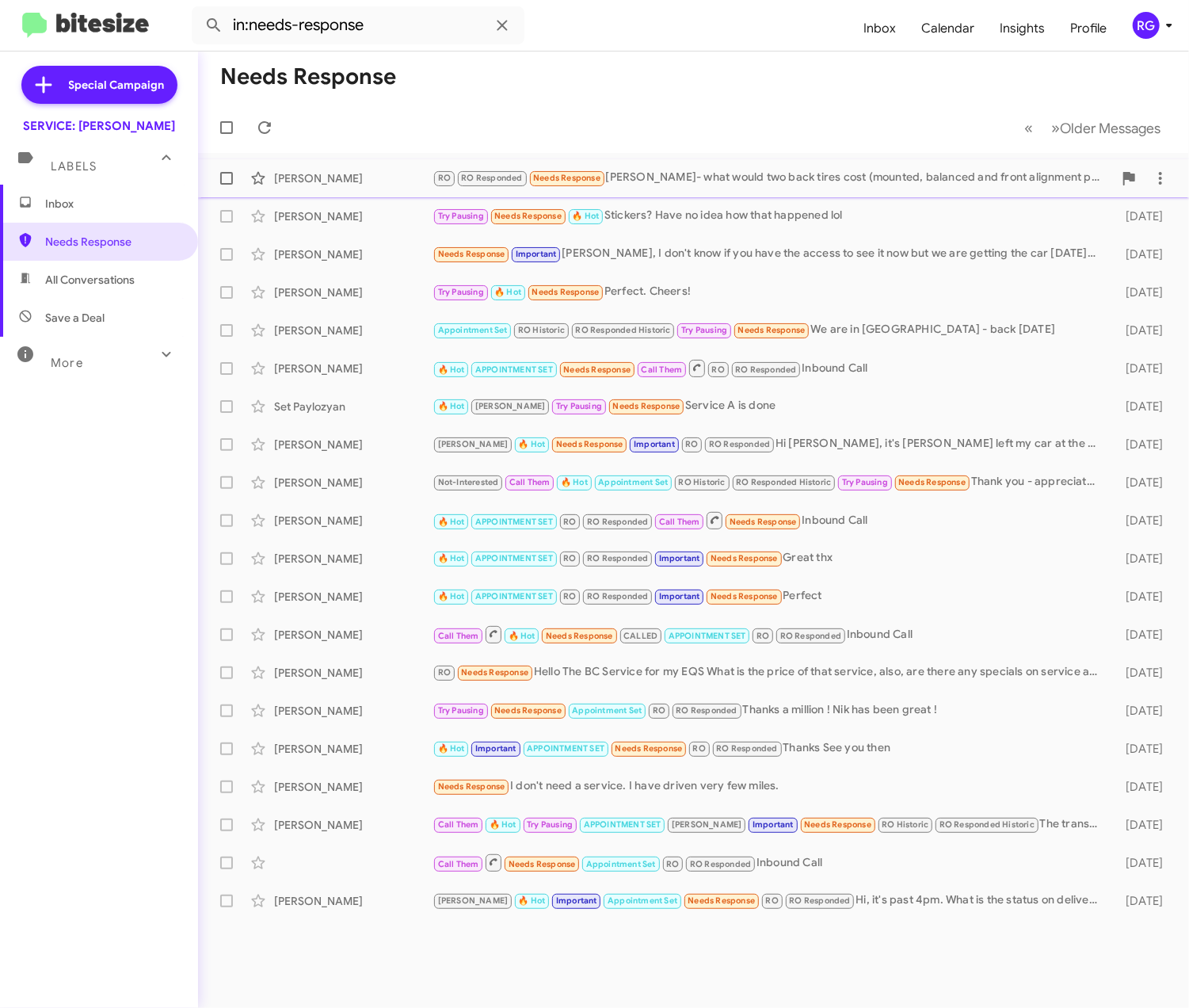
click at [464, 182] on span "RO Responded" at bounding box center [492, 177] width 61 height 11
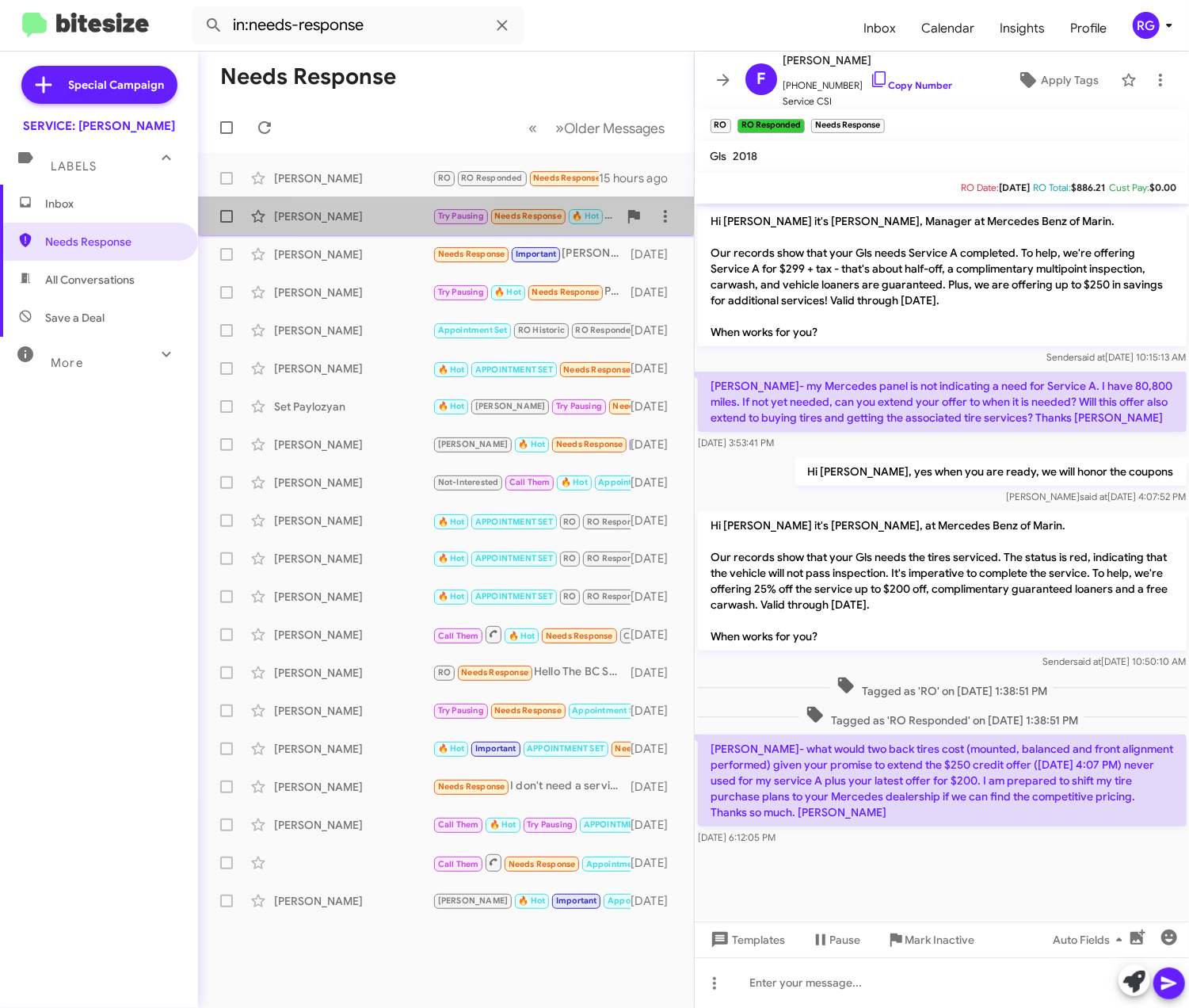
click at [394, 204] on div "[PERSON_NAME] Try Pausing Needs Response 🔥 Hot Stickers? Have no idea how that …" at bounding box center [446, 216] width 470 height 32
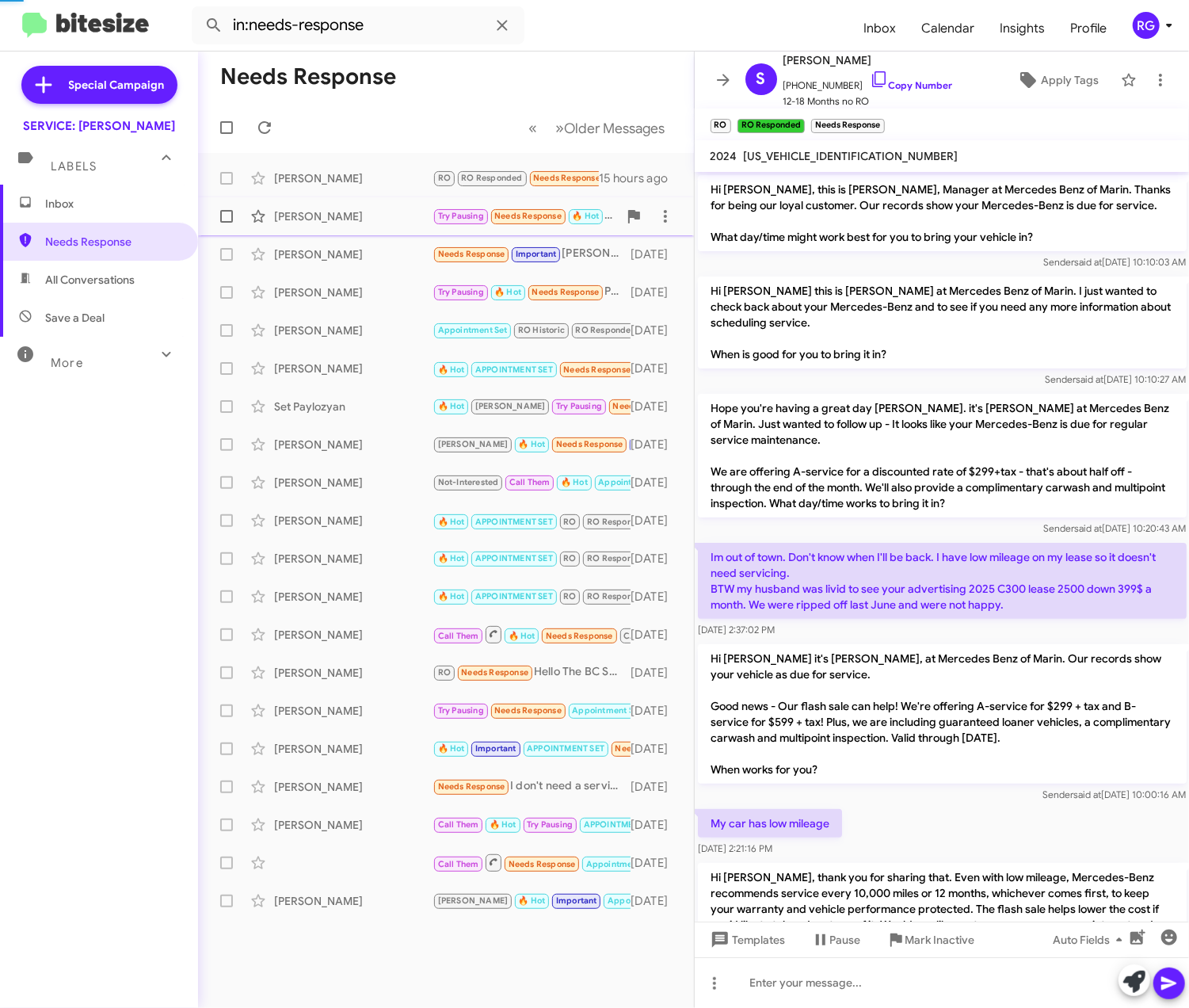
scroll to position [214, 0]
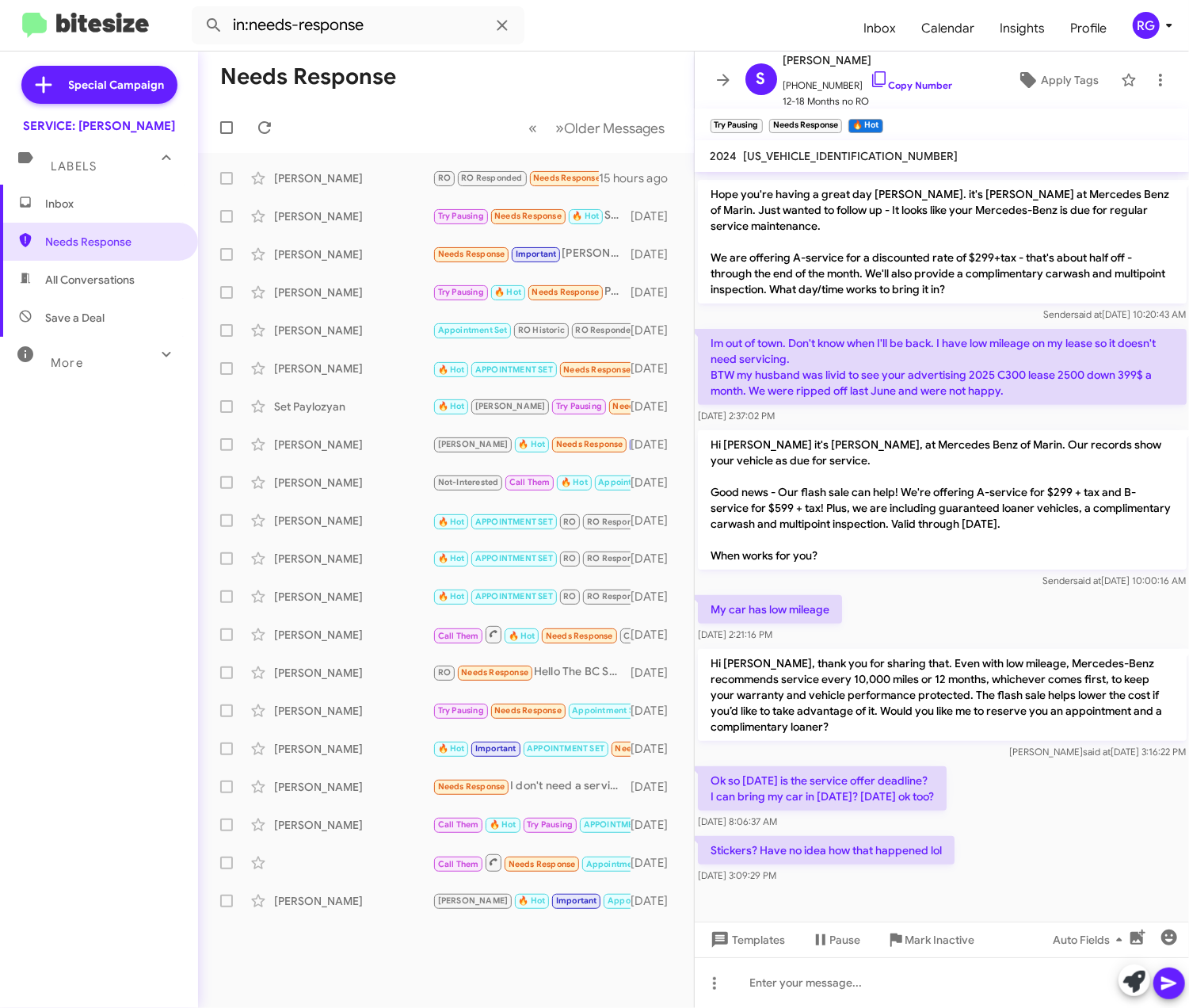
click at [806, 153] on span "[US_VEHICLE_IDENTIFICATION_NUMBER]" at bounding box center [851, 155] width 215 height 14
click at [806, 152] on span "[US_VEHICLE_IDENTIFICATION_NUMBER]" at bounding box center [851, 155] width 215 height 14
copy span "[US_VEHICLE_IDENTIFICATION_NUMBER]"
click at [906, 877] on div "[DATE] 3:09:29 PM" at bounding box center [825, 875] width 257 height 16
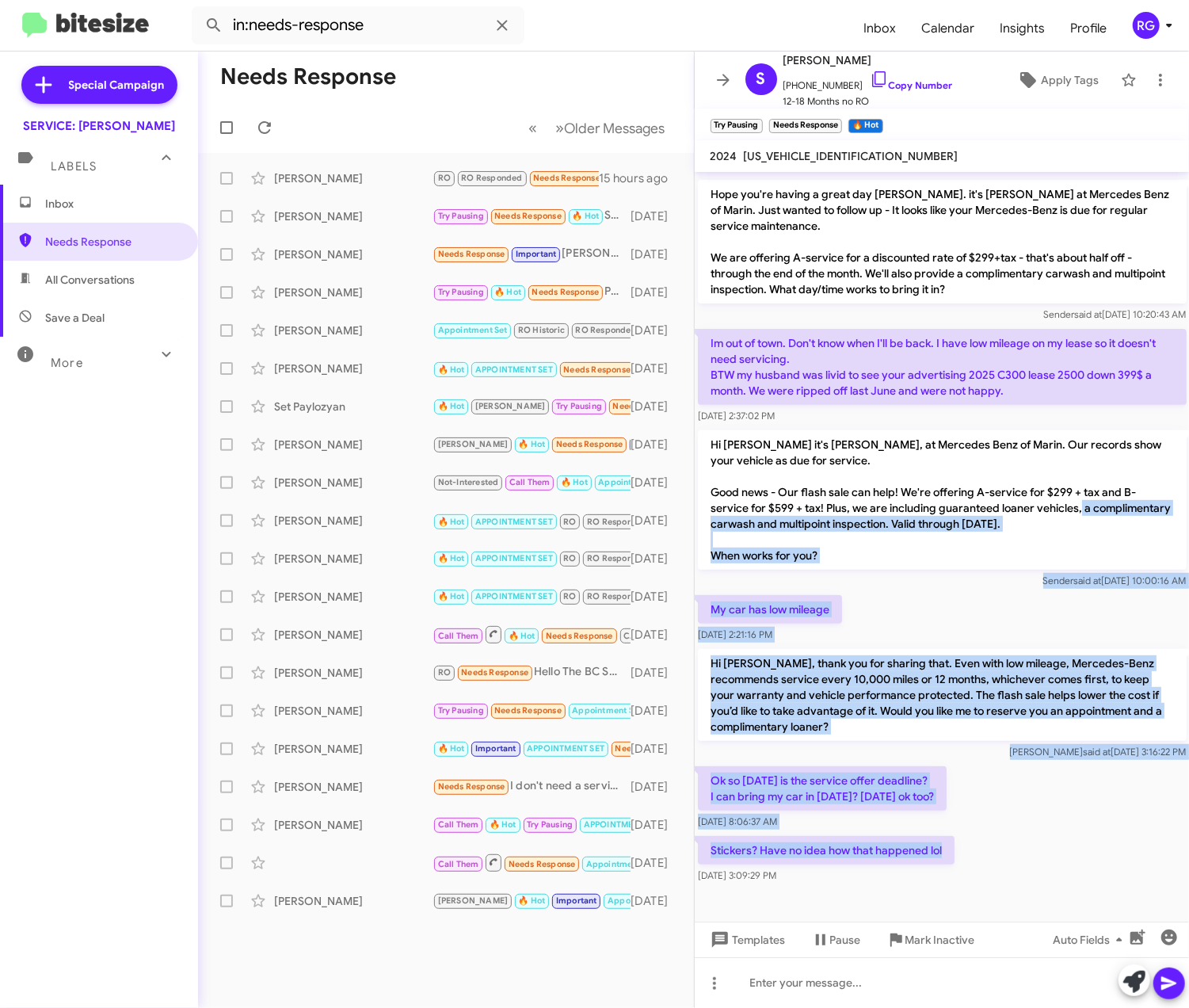
drag, startPoint x: 961, startPoint y: 860, endPoint x: 734, endPoint y: 520, distance: 408.8
click at [734, 520] on div "Hi Suzanne, this is Omar Ibrahimi, Manager at Mercedes Benz of Marin. Thanks fo…" at bounding box center [941, 422] width 495 height 928
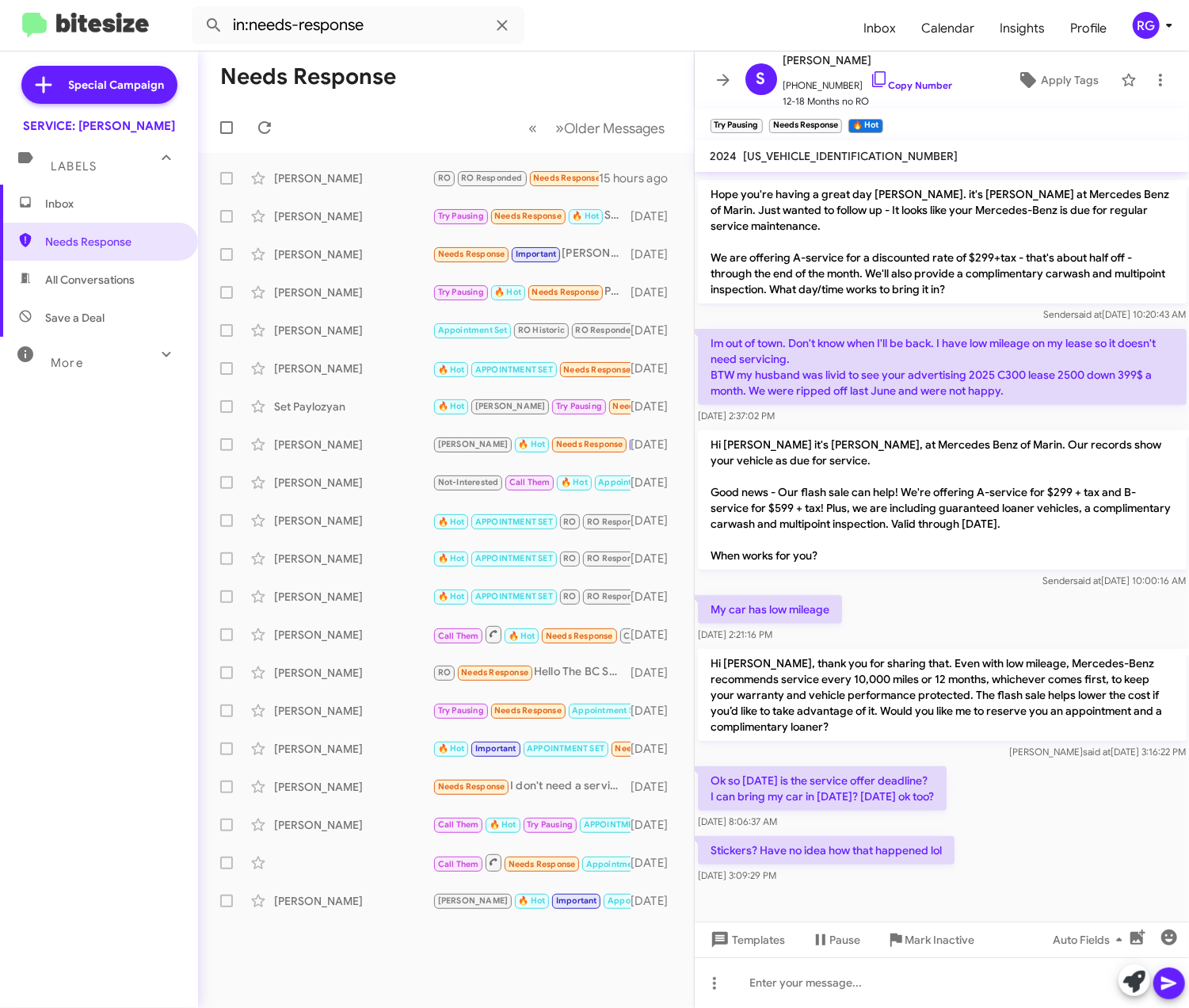
click at [716, 472] on p "Hi [PERSON_NAME] it's [PERSON_NAME], at Mercedes Benz of Marin. Our records sho…" at bounding box center [942, 500] width 489 height 140
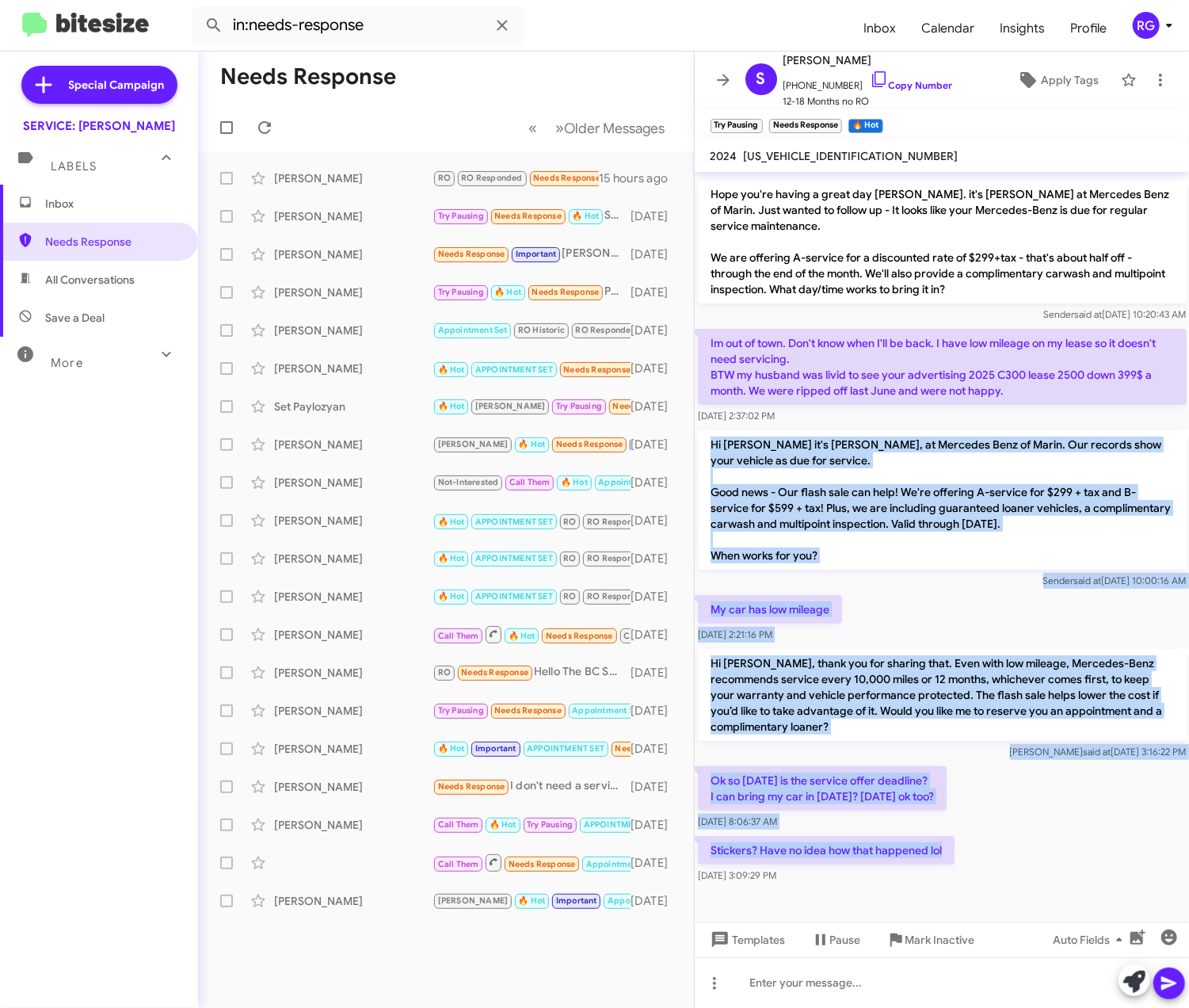
drag, startPoint x: 713, startPoint y: 431, endPoint x: 1034, endPoint y: 848, distance: 526.2
click at [1034, 848] on div "Hi Suzanne, this is Omar Ibrahimi, Manager at Mercedes Benz of Marin. Thanks fo…" at bounding box center [941, 422] width 495 height 928
copy div "Hi Suzanne it's Omar Ibrahimi, at Mercedes Benz of Marin. Our records show your…"
click at [913, 703] on p "Hi [PERSON_NAME], thank you for sharing that. Even with low mileage, Mercedes-B…" at bounding box center [942, 694] width 489 height 92
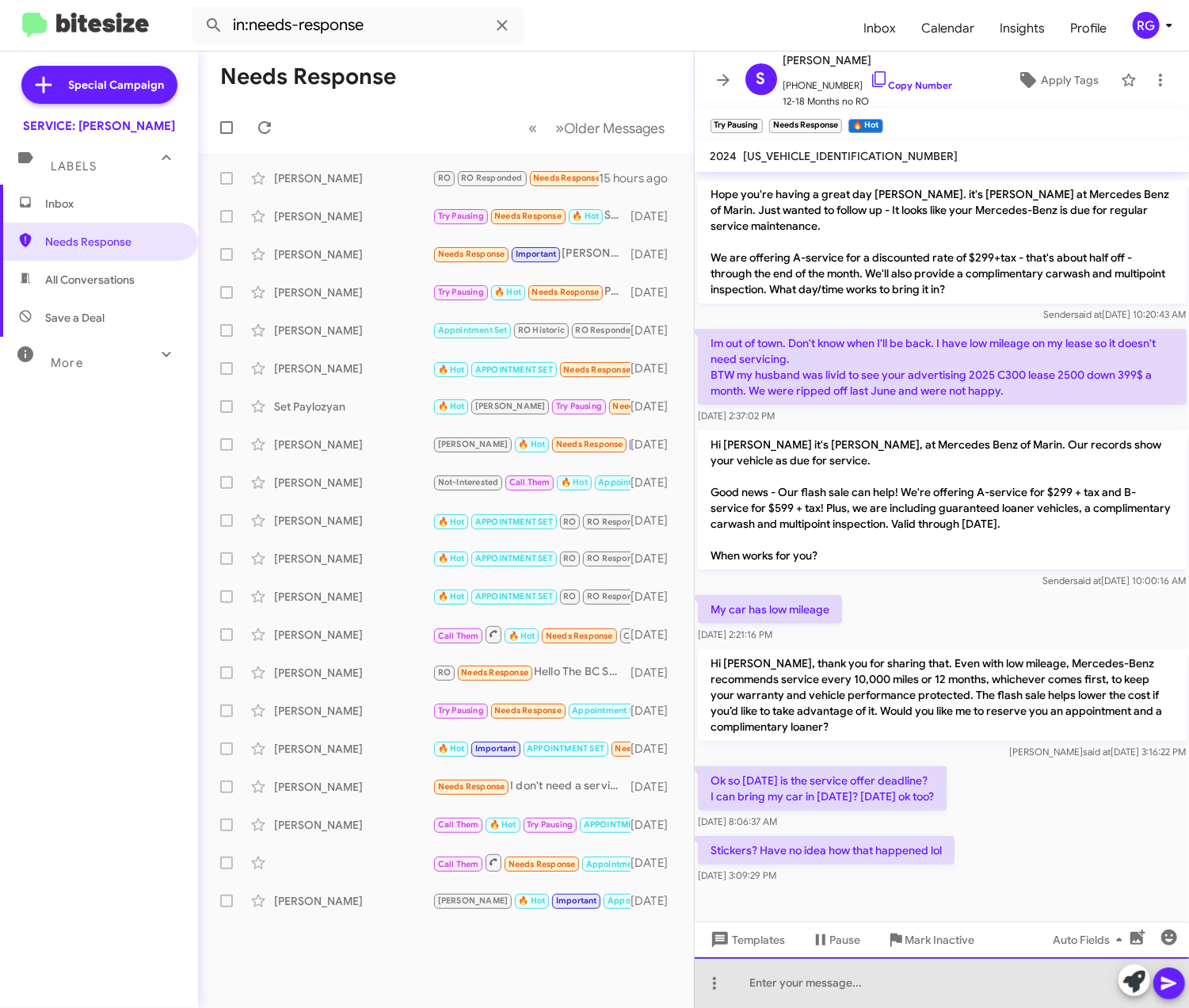
click at [846, 969] on div at bounding box center [941, 983] width 495 height 51
paste div
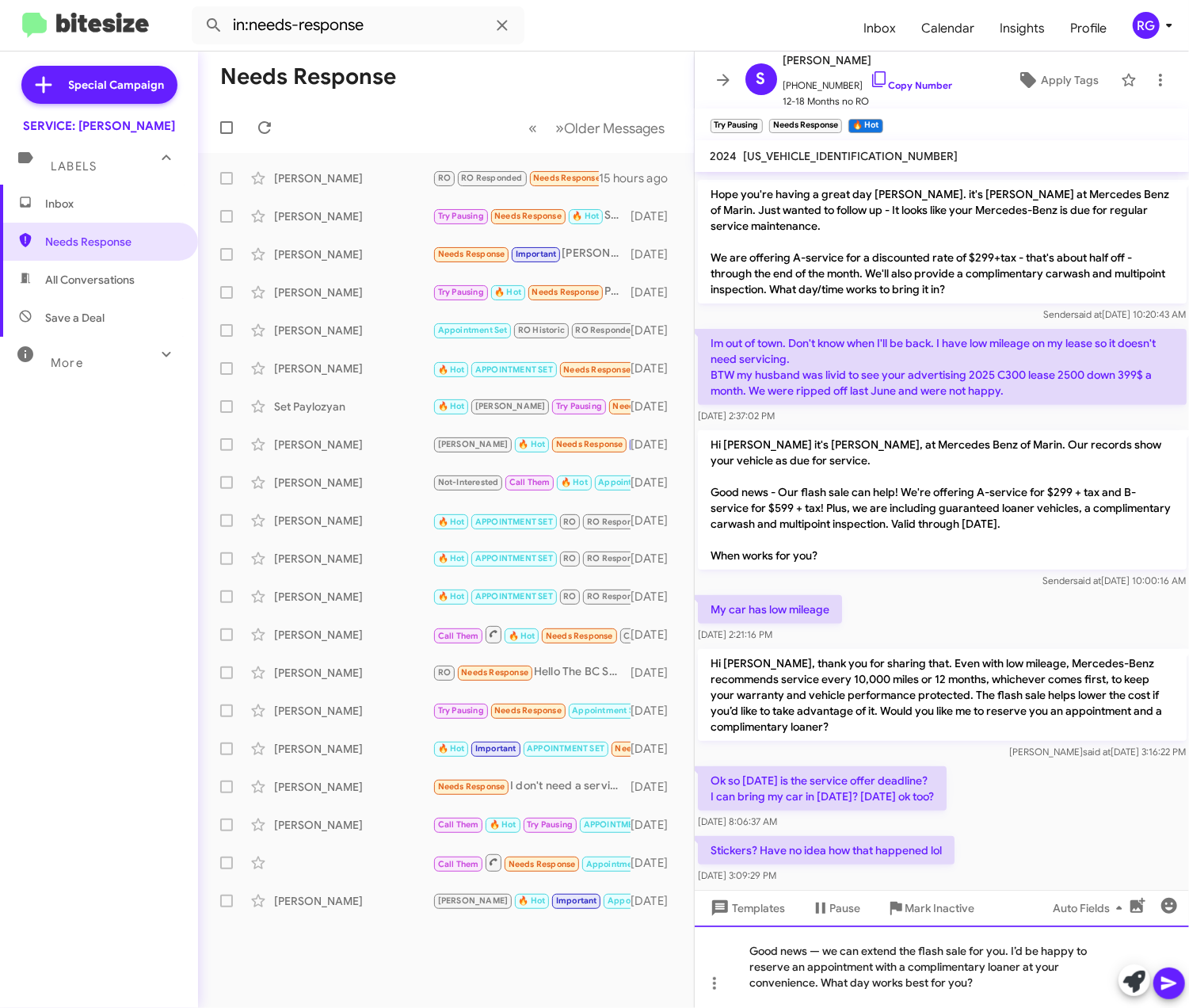
click at [831, 957] on div "Good news — we can extend the flash sale for you. I’d be happy to reserve an ap…" at bounding box center [941, 966] width 495 height 82
click at [976, 1000] on div "Good news, we can extend the flash sale for you. I’d be happy to reserve an app…" at bounding box center [941, 966] width 495 height 82
click at [1168, 987] on icon at bounding box center [1168, 983] width 15 height 13
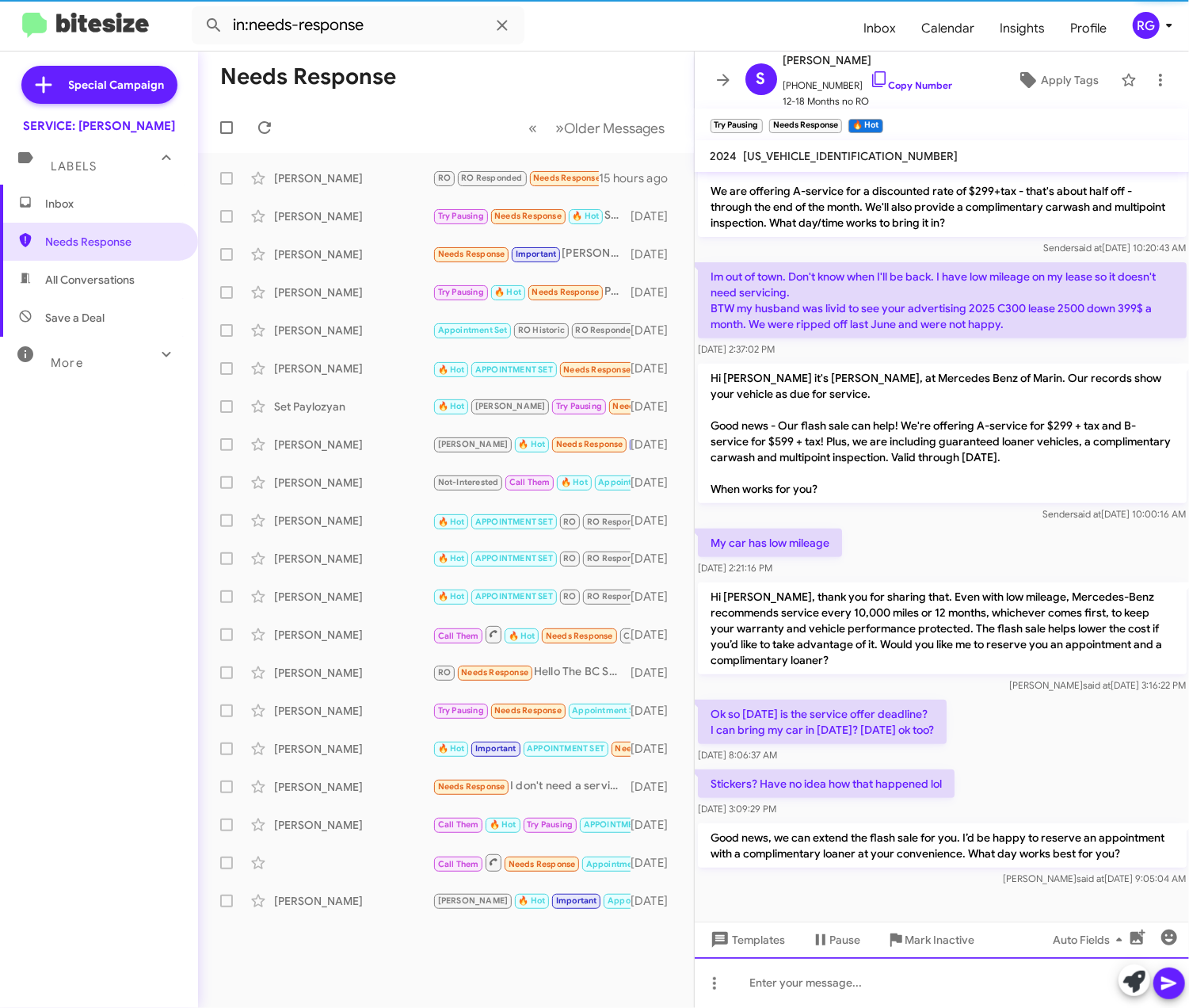
scroll to position [305, 0]
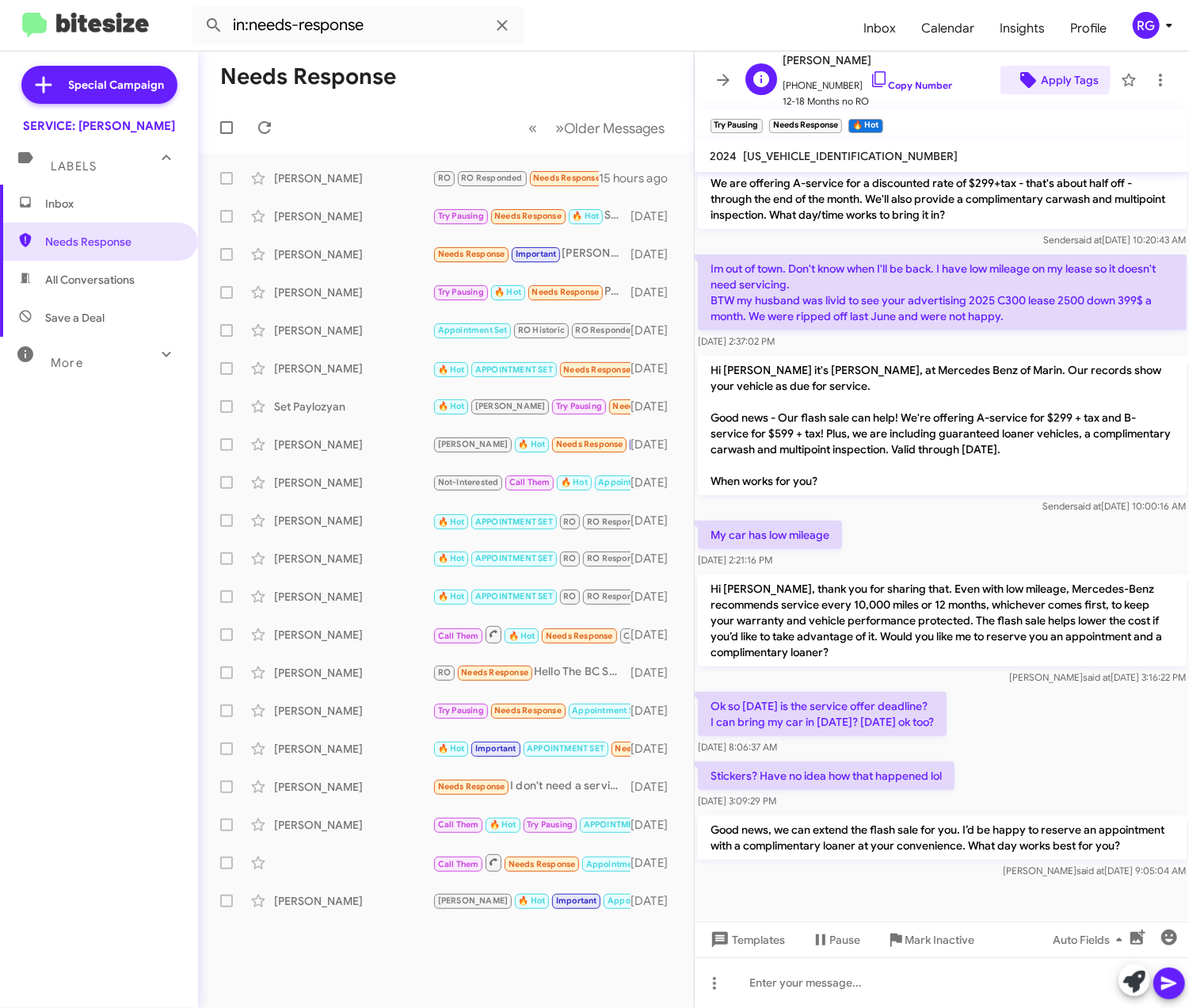
click at [1025, 78] on span "Apply Tags" at bounding box center [1056, 80] width 87 height 29
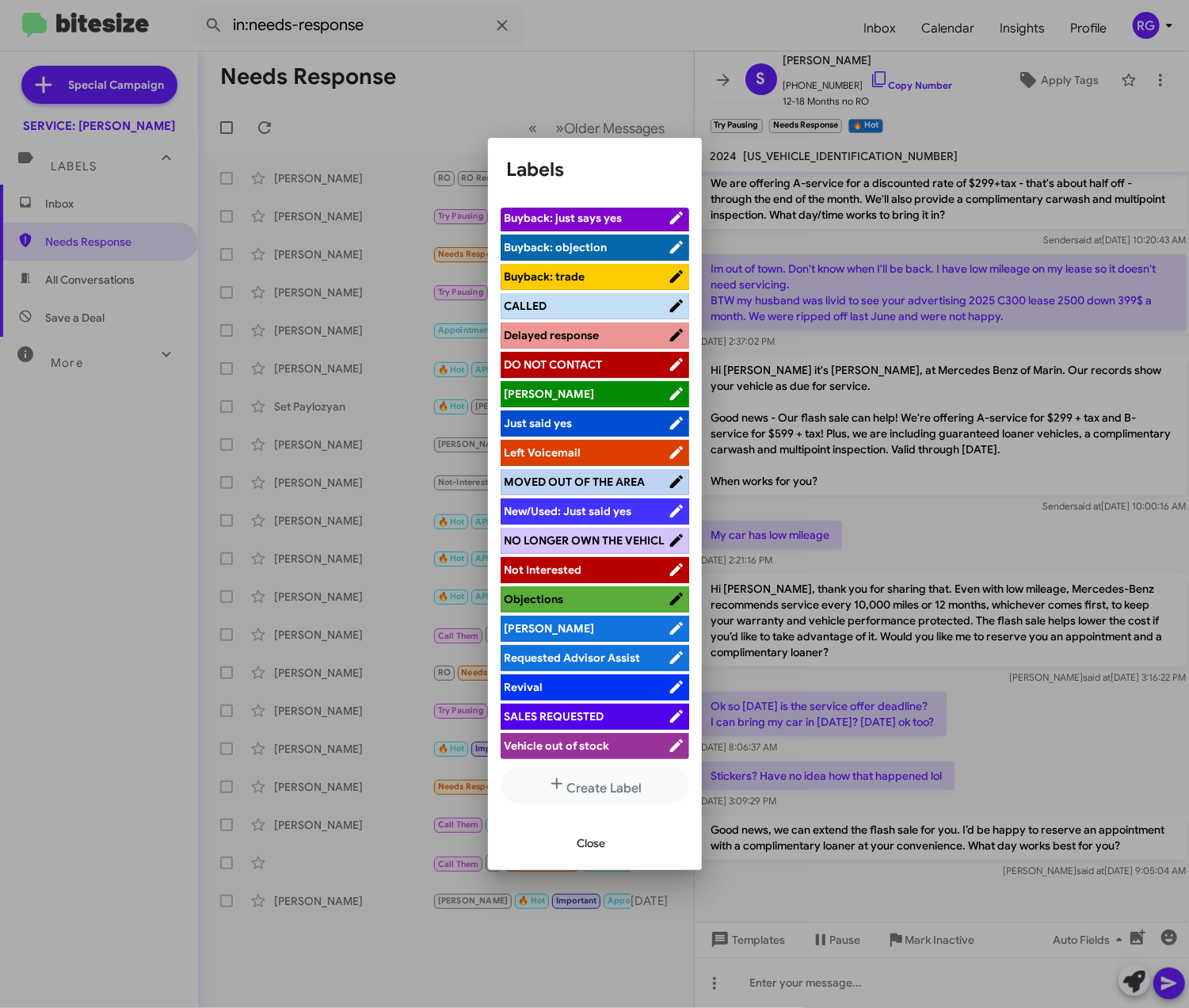
scroll to position [198, 0]
click at [571, 627] on span "[PERSON_NAME]" at bounding box center [586, 628] width 163 height 16
click at [606, 862] on div "Close" at bounding box center [595, 843] width 176 height 54
click at [615, 846] on button "Close" at bounding box center [592, 843] width 54 height 29
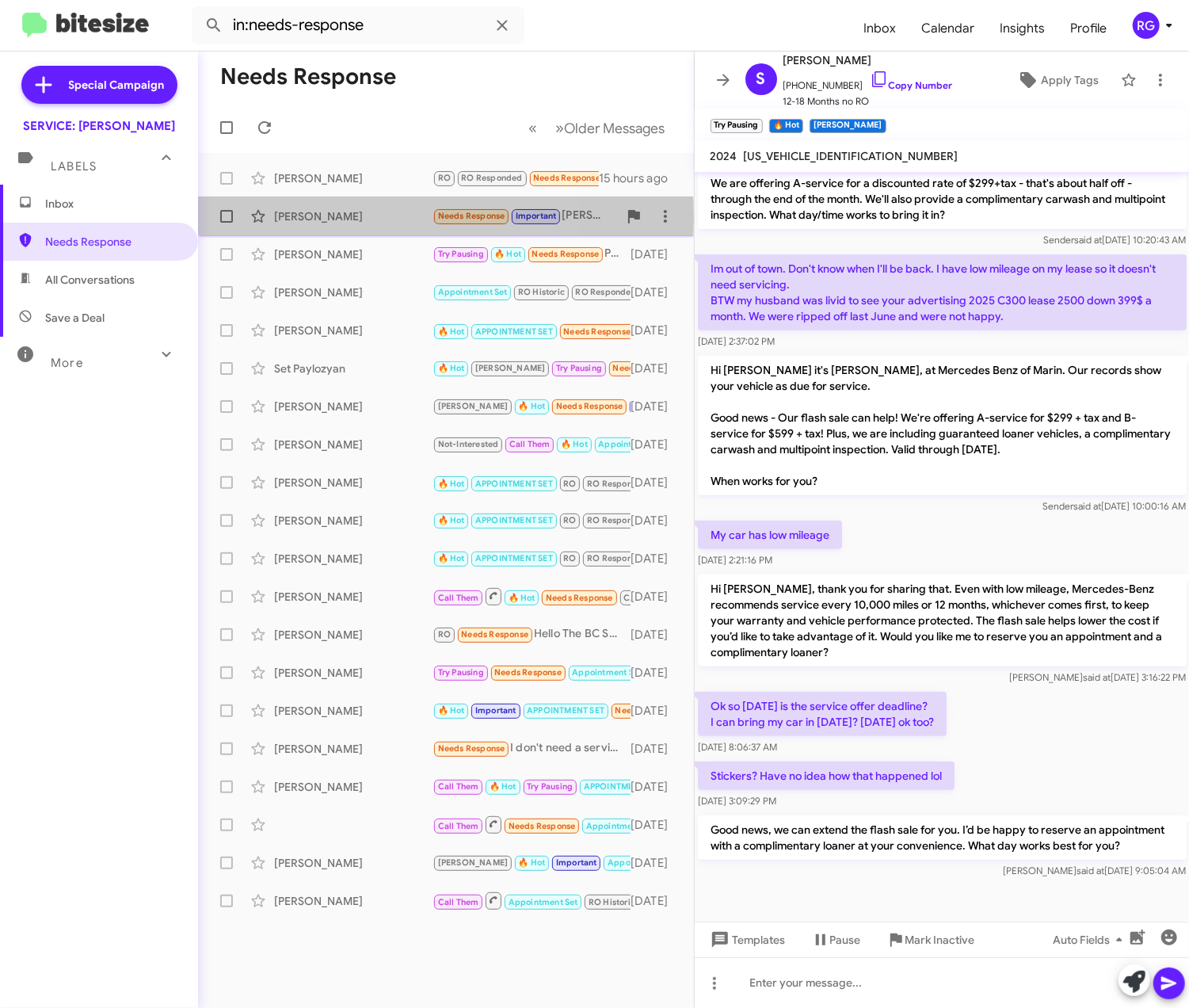
click at [334, 218] on div "[PERSON_NAME]" at bounding box center [353, 216] width 158 height 16
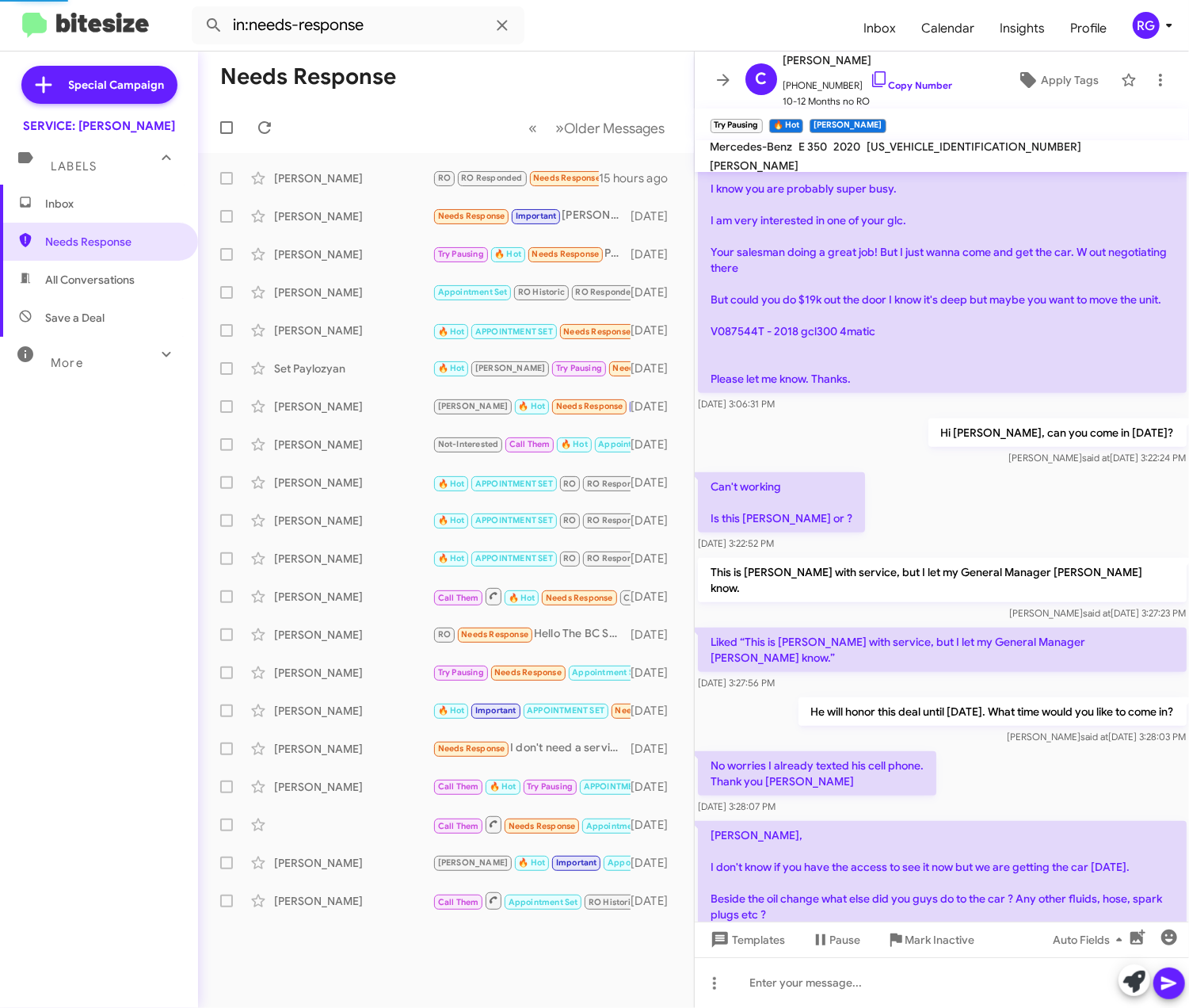
scroll to position [362, 0]
